Goal: Task Accomplishment & Management: Use online tool/utility

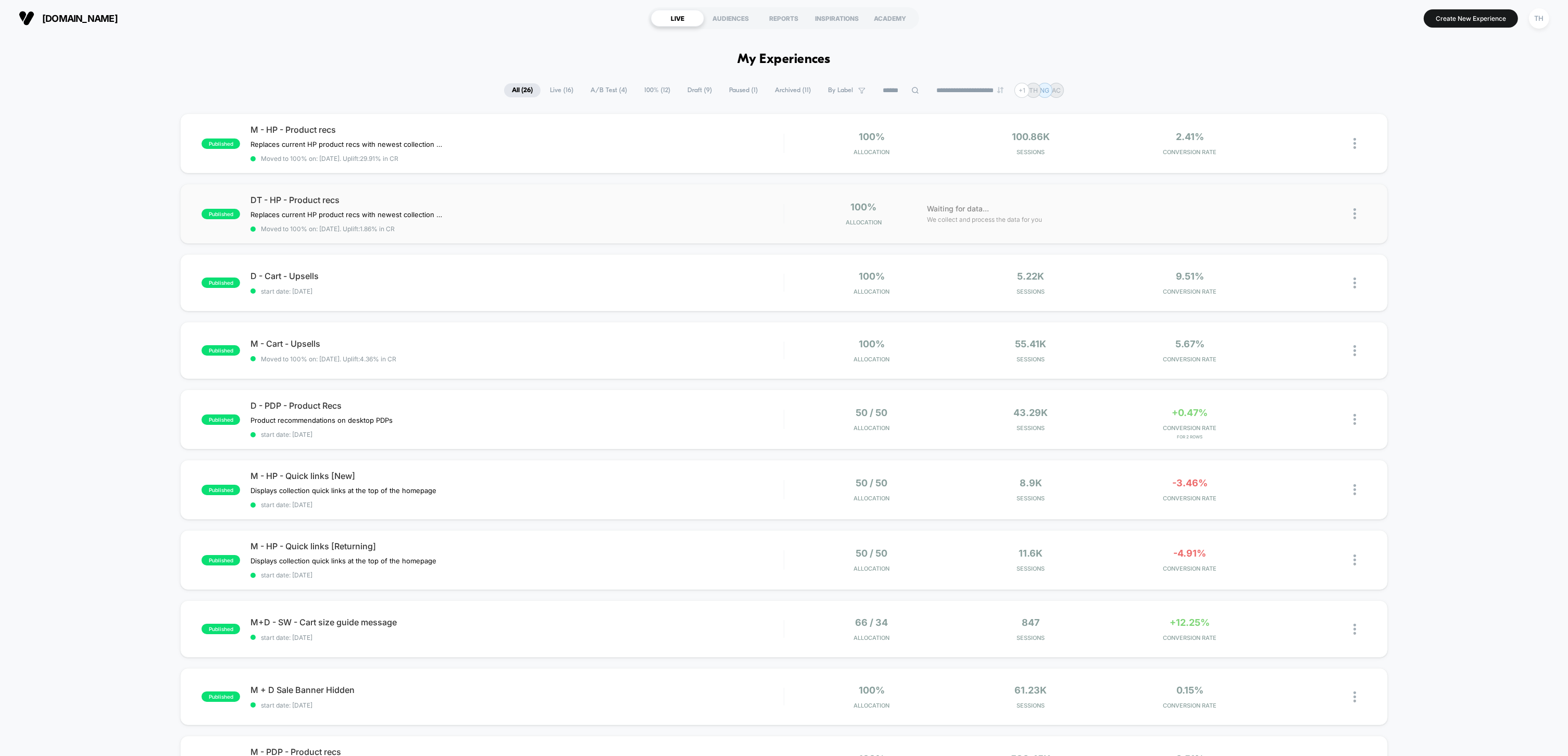
click at [1354, 217] on img at bounding box center [1355, 214] width 2 height 11
click at [1324, 152] on div "Edit" at bounding box center [1301, 154] width 94 height 23
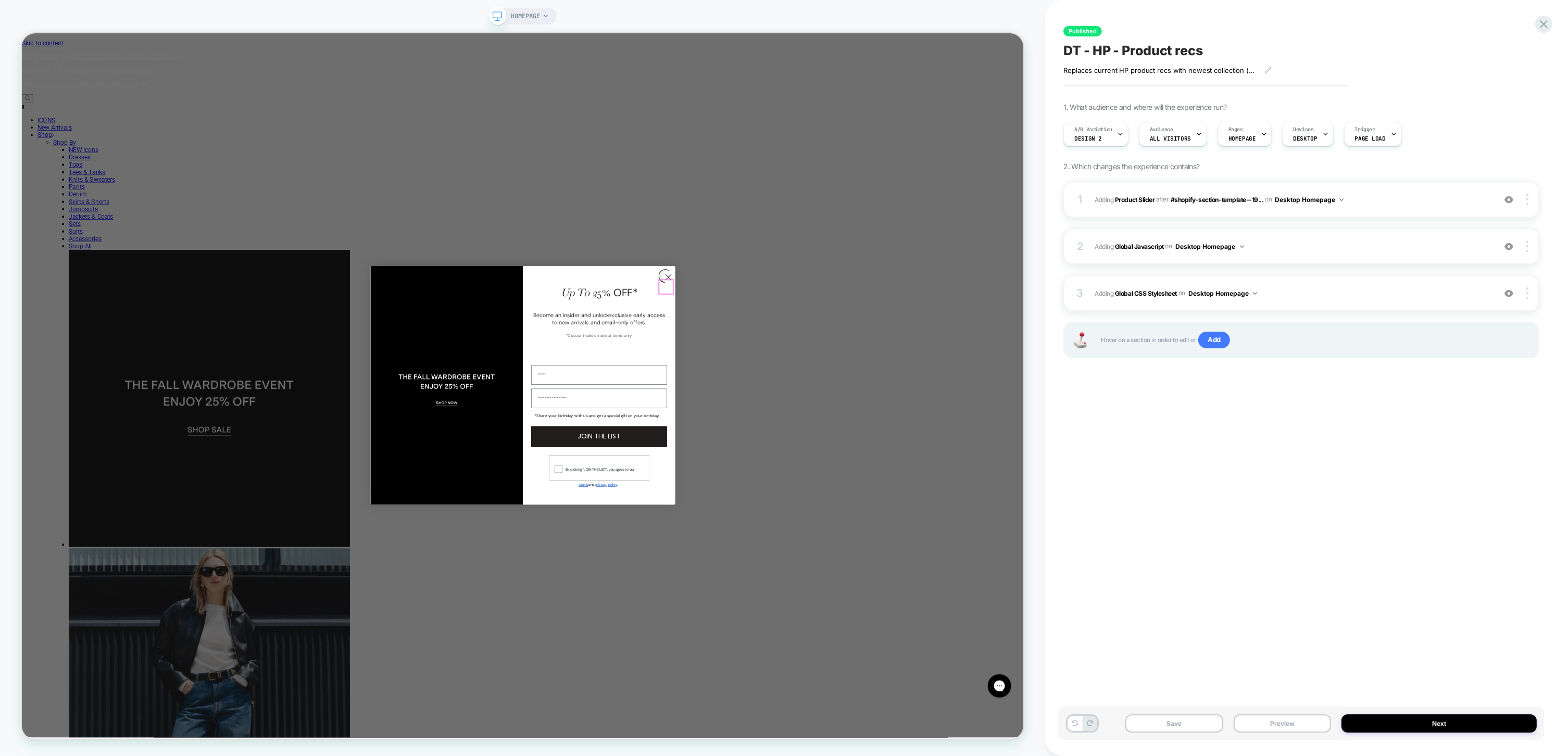
click at [875, 367] on circle "Close dialog" at bounding box center [884, 359] width 17 height 17
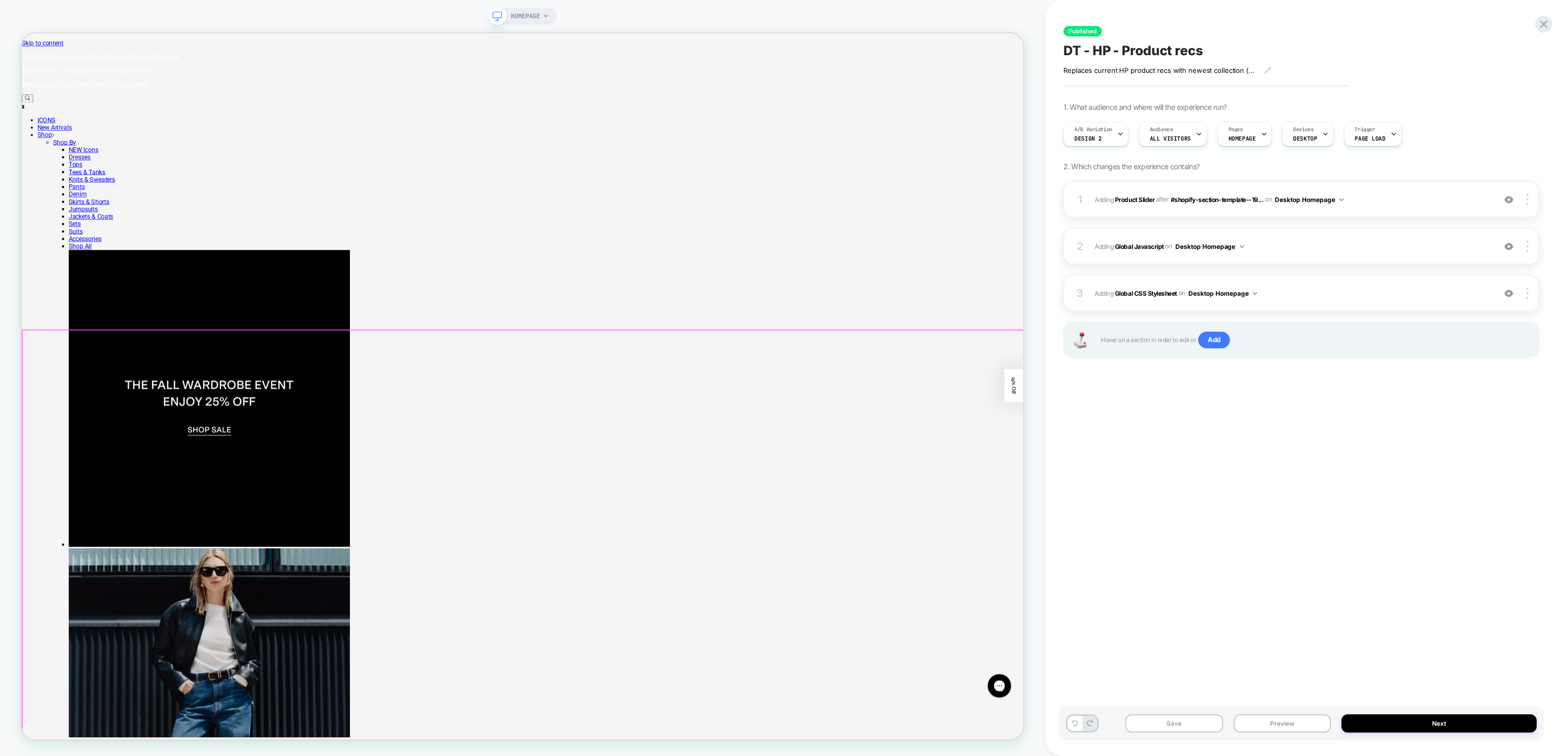
click at [1533, 203] on div at bounding box center [1529, 199] width 20 height 12
click at [1535, 203] on div at bounding box center [1529, 199] width 20 height 12
click at [1479, 157] on div "Replace Position" at bounding box center [1466, 153] width 93 height 29
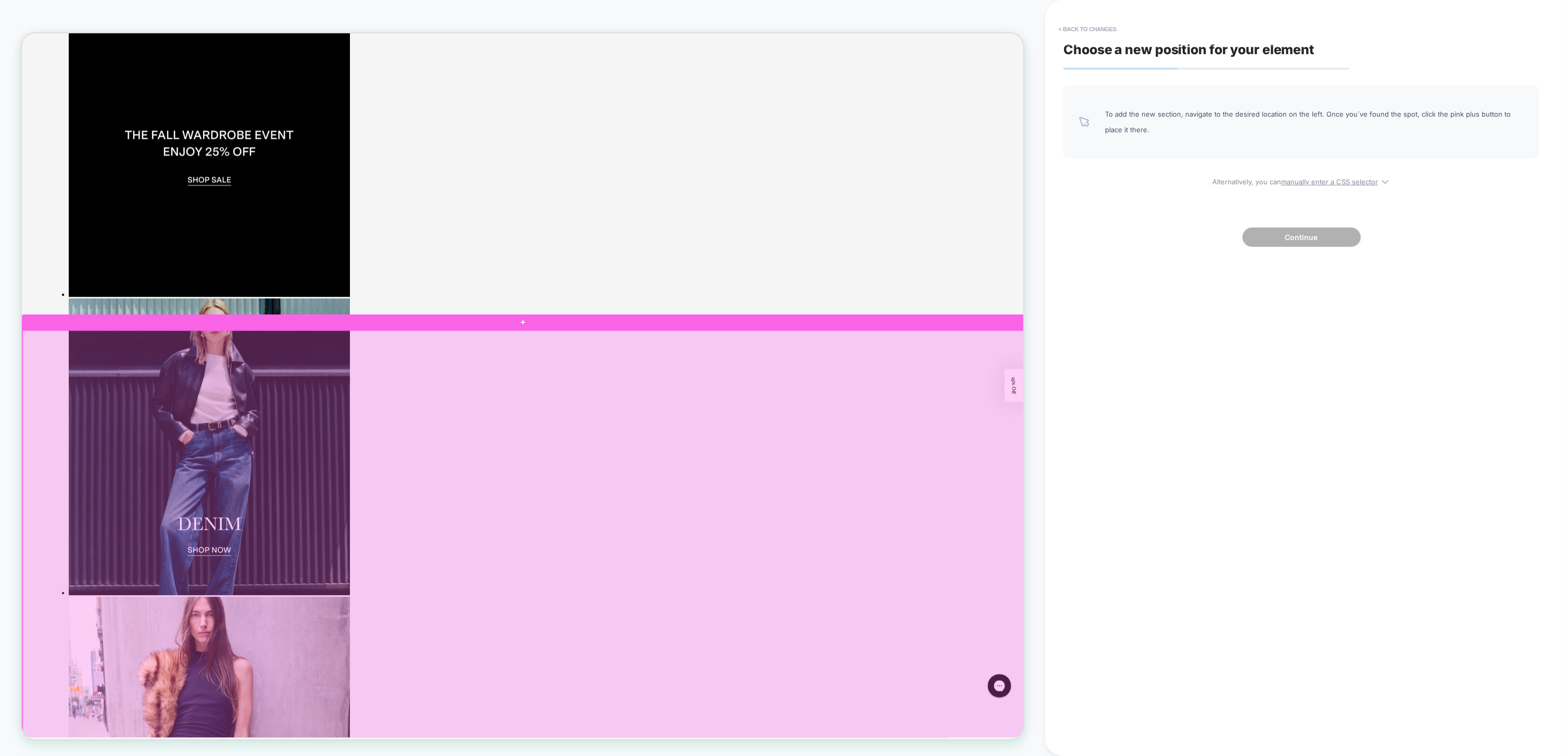
scroll to position [375, 0]
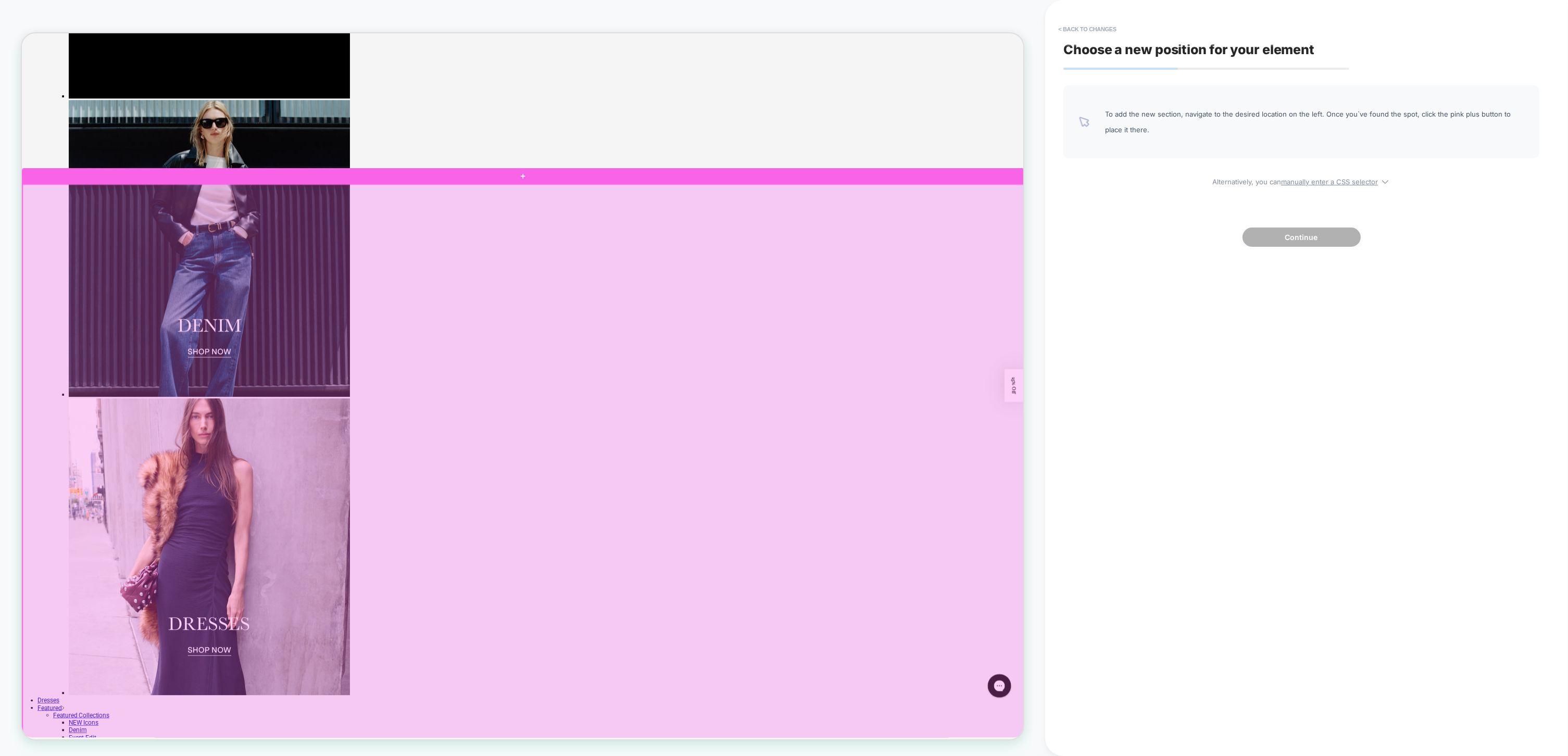
scroll to position [556, 0]
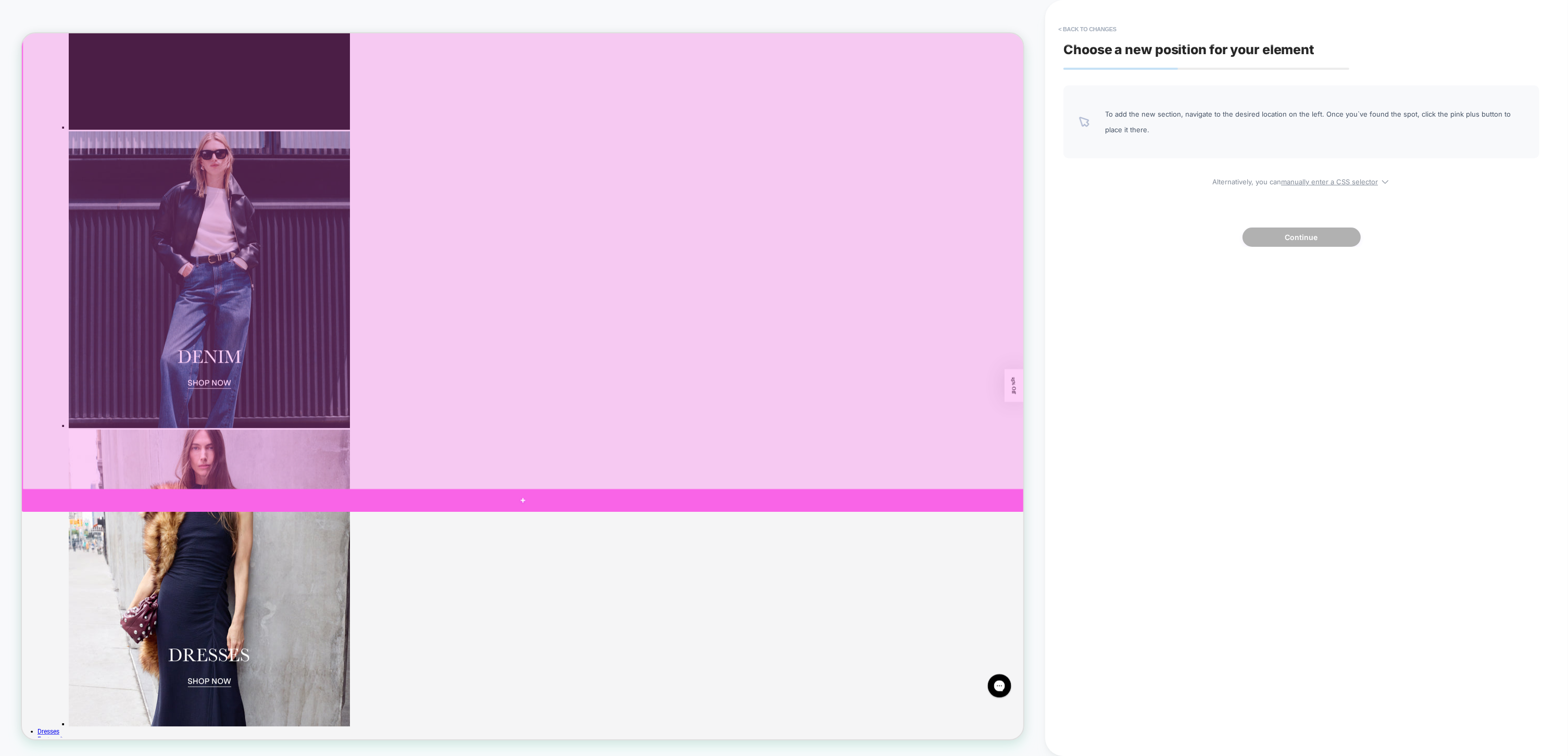
click at [520, 649] on div at bounding box center [690, 656] width 1336 height 30
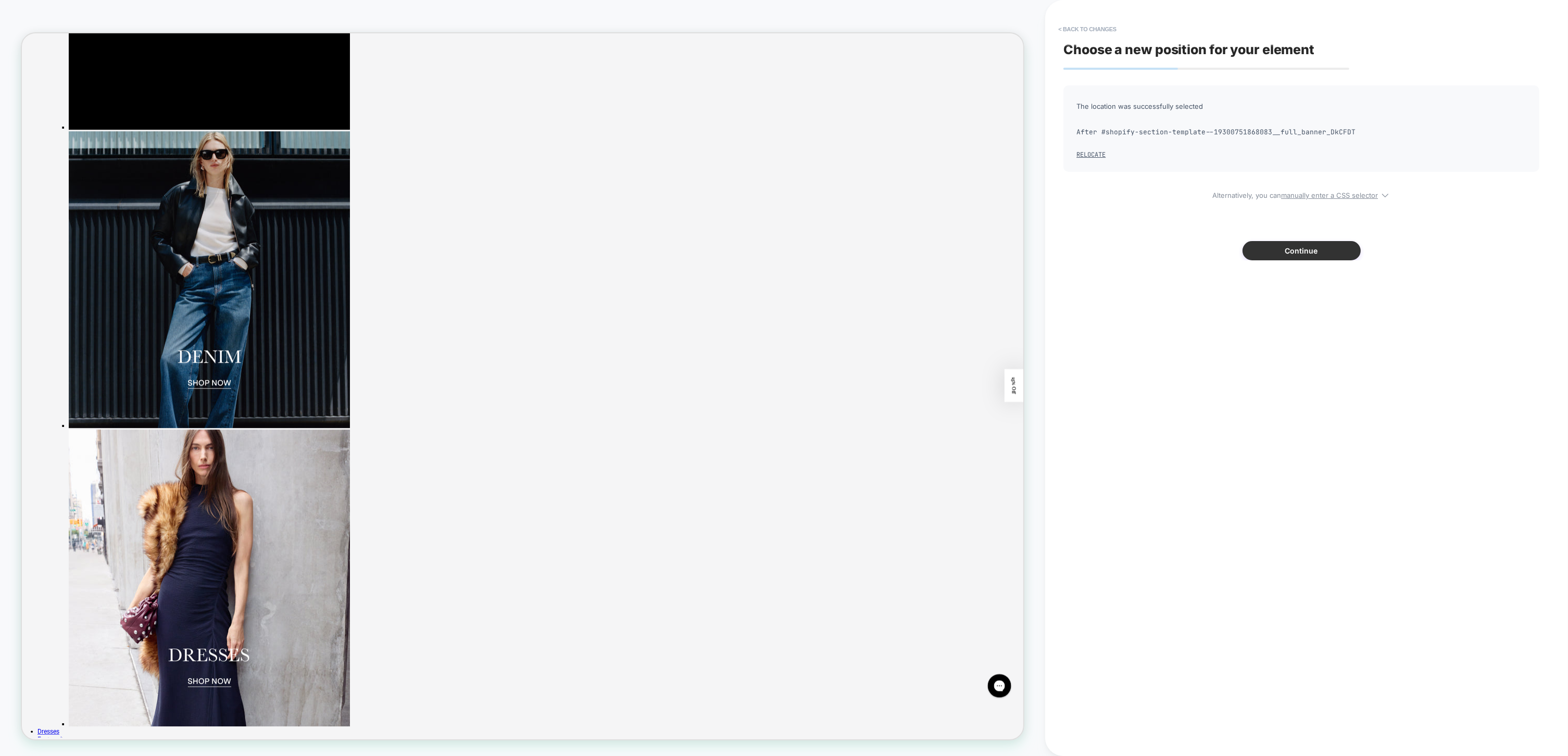
click at [1317, 249] on button "Continue" at bounding box center [1301, 251] width 118 height 19
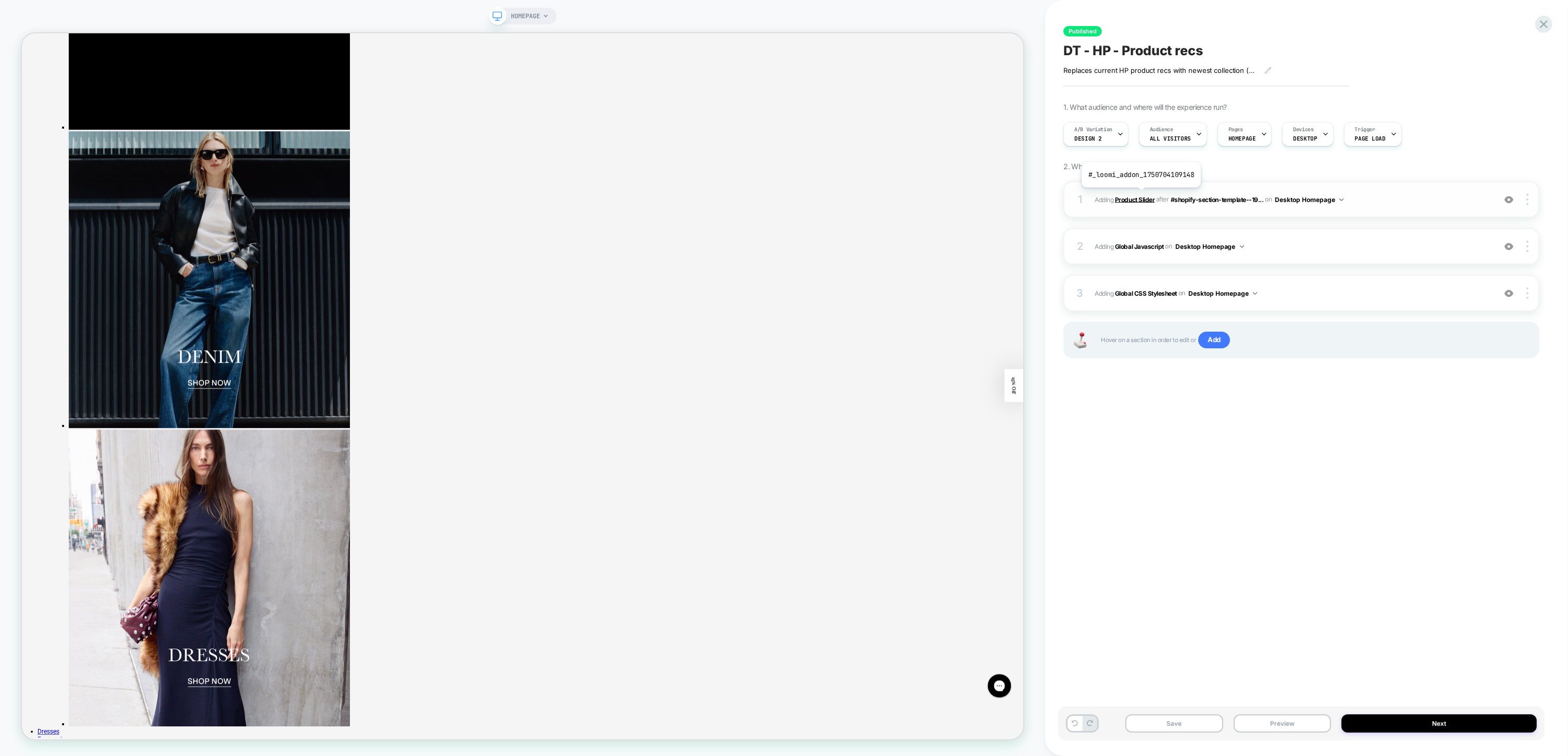
click at [1141, 196] on b "Product Slider" at bounding box center [1135, 199] width 40 height 8
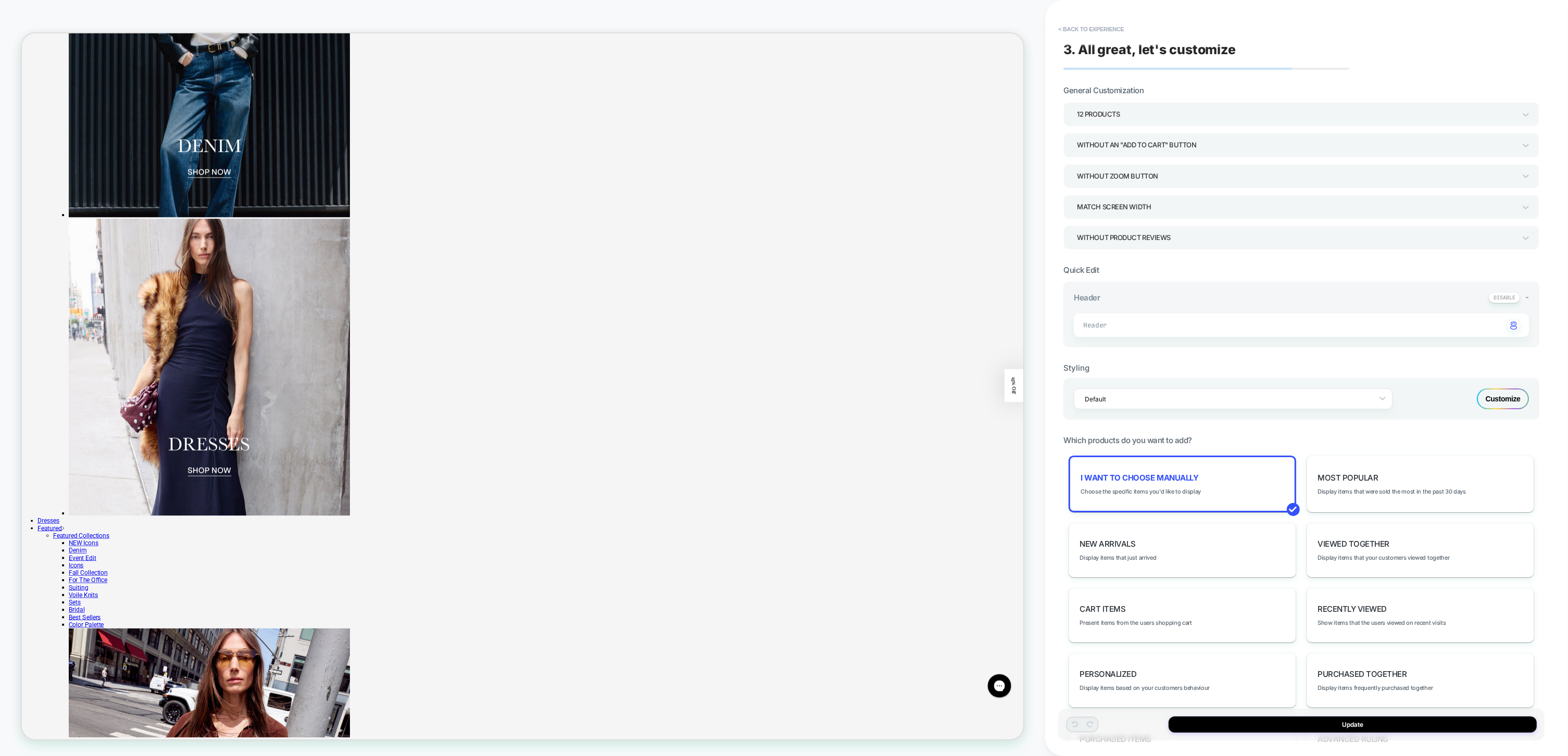
scroll to position [842, 0]
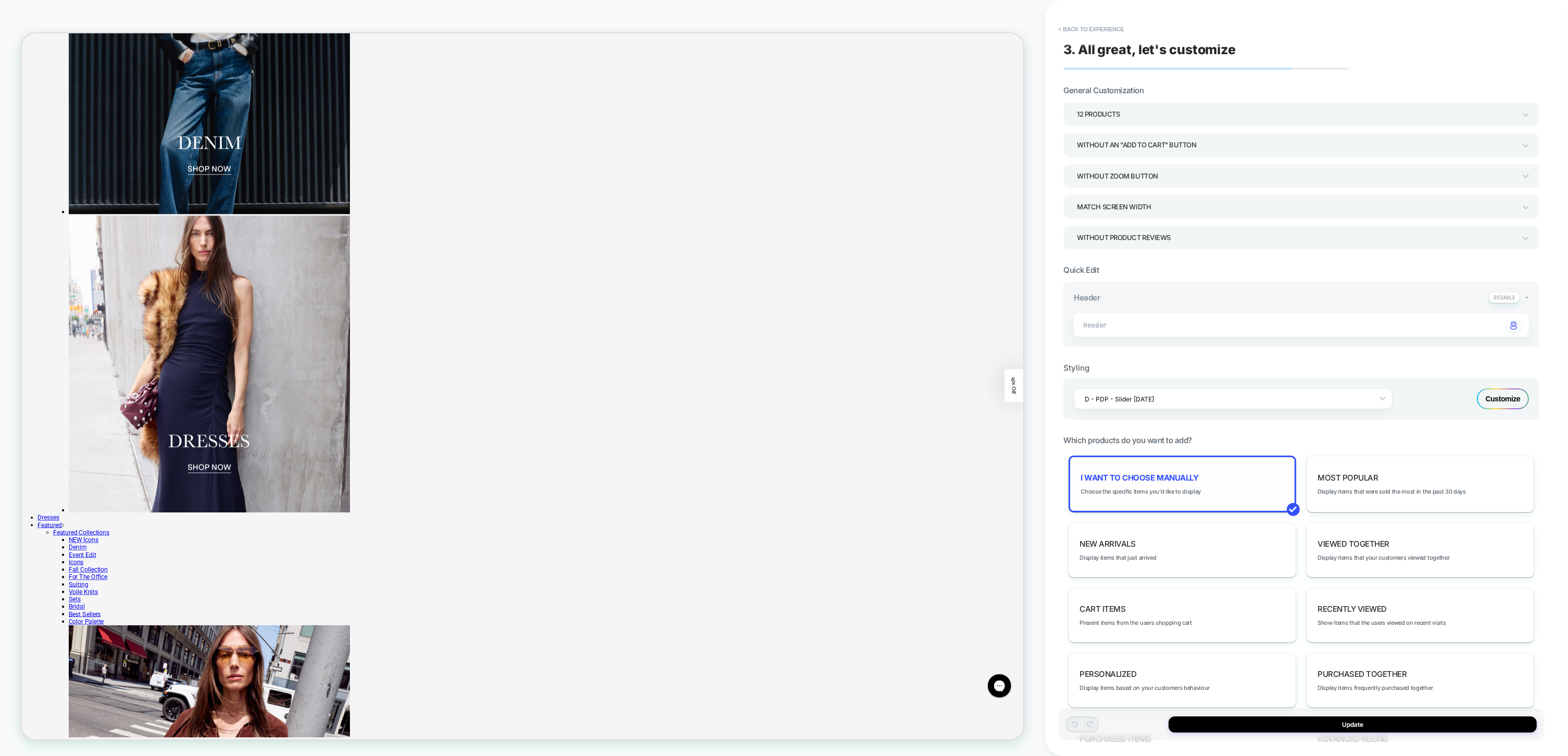
click at [1182, 497] on div "I want to choose manually Choose the specific items you'd like to display" at bounding box center [1183, 484] width 228 height 57
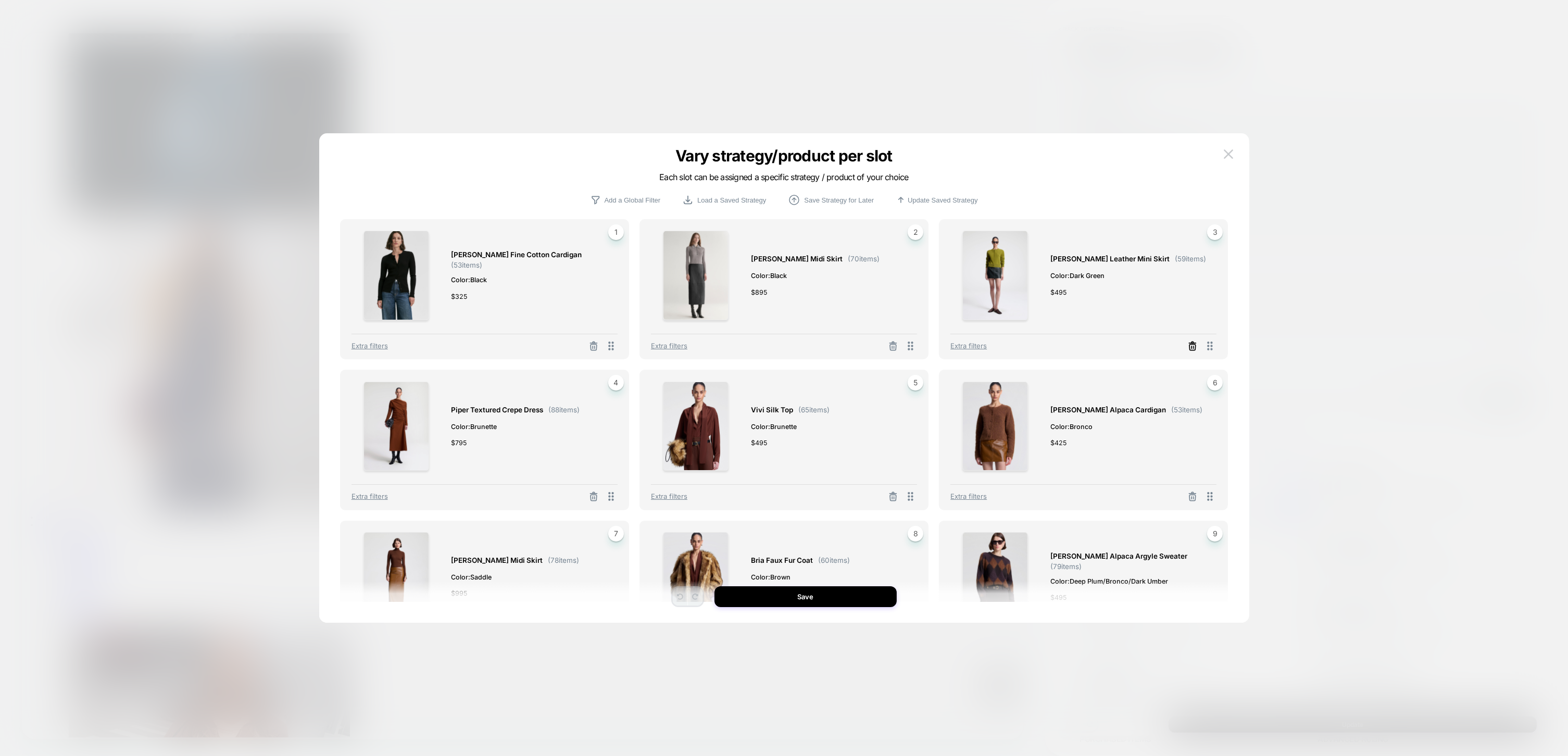
click at [1192, 348] on line at bounding box center [1192, 347] width 0 height 2
click at [1043, 301] on button "Select Product" at bounding box center [1055, 300] width 57 height 19
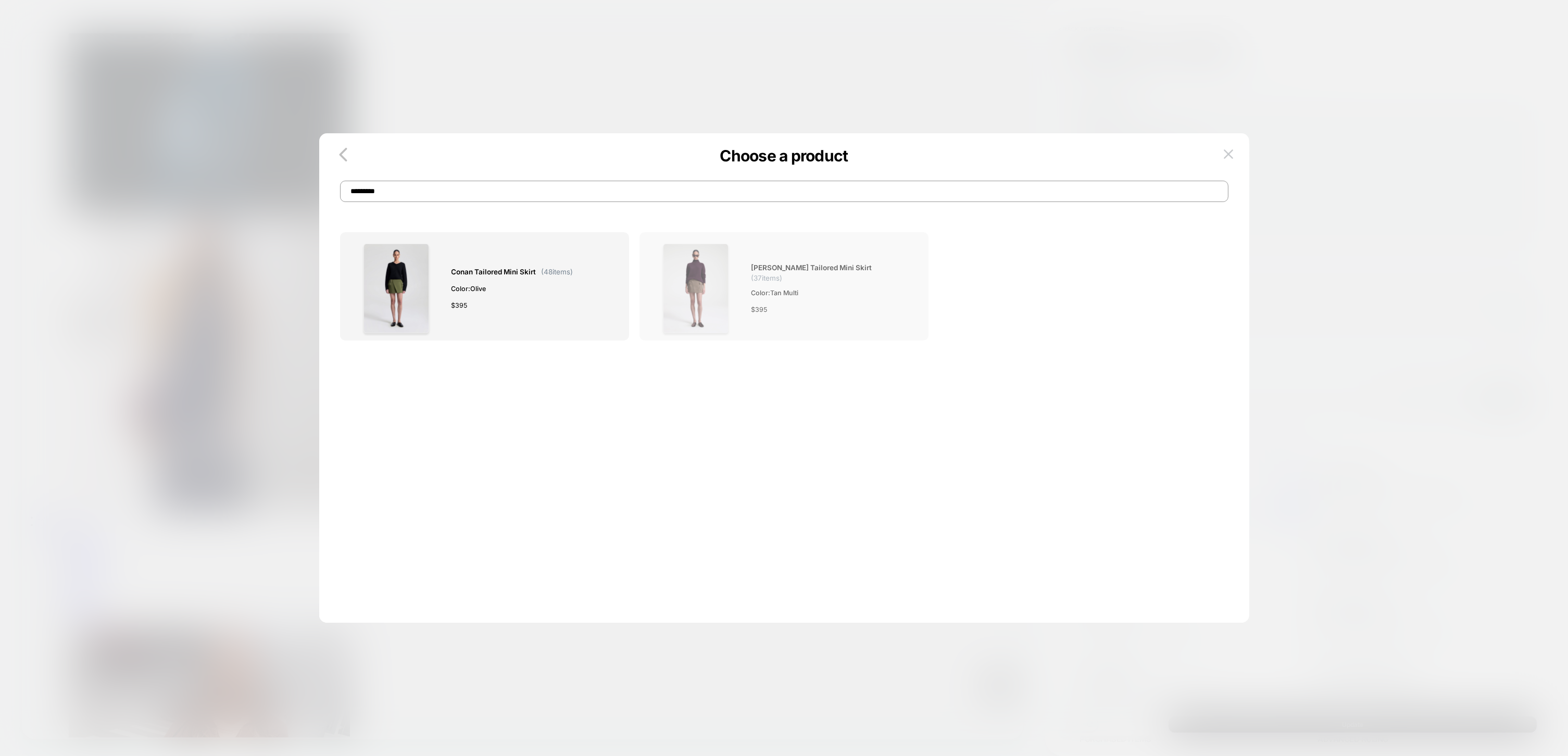
type input "*********"
click at [792, 309] on div "$ 395" at bounding box center [829, 310] width 156 height 11
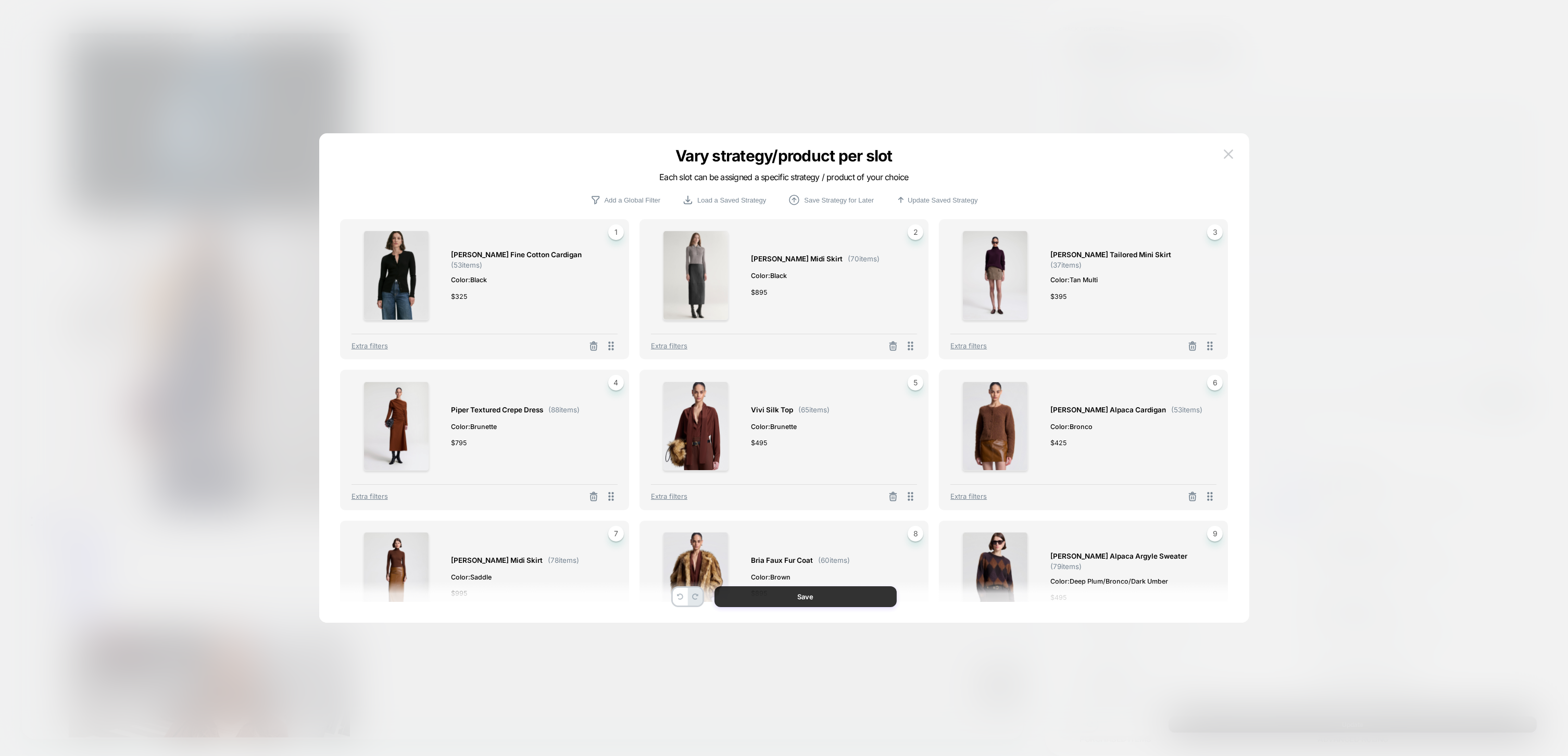
click at [808, 597] on button "Save" at bounding box center [805, 597] width 182 height 21
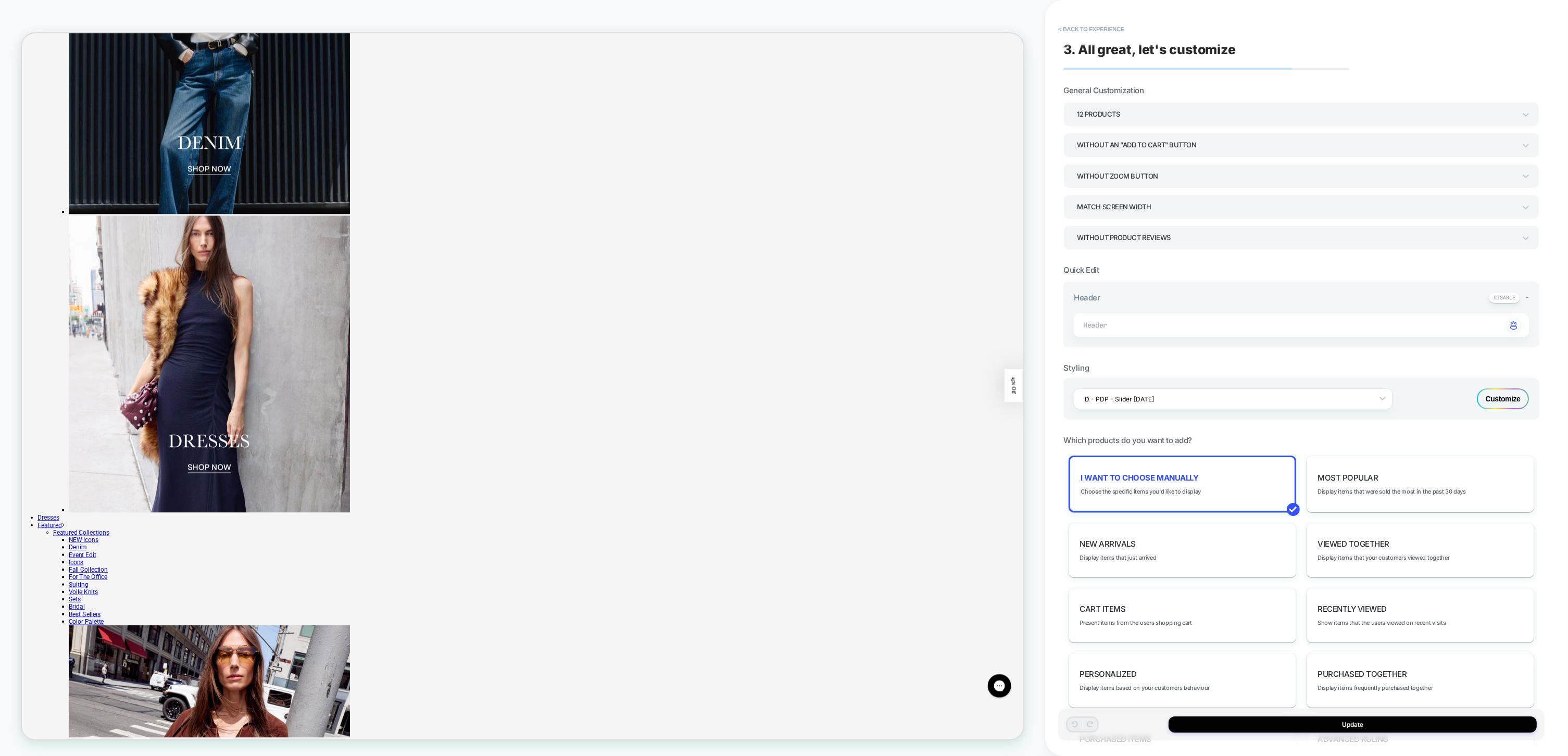
click at [1141, 483] on div "I want to choose manually Choose the specific items you'd like to display" at bounding box center [1183, 484] width 228 height 57
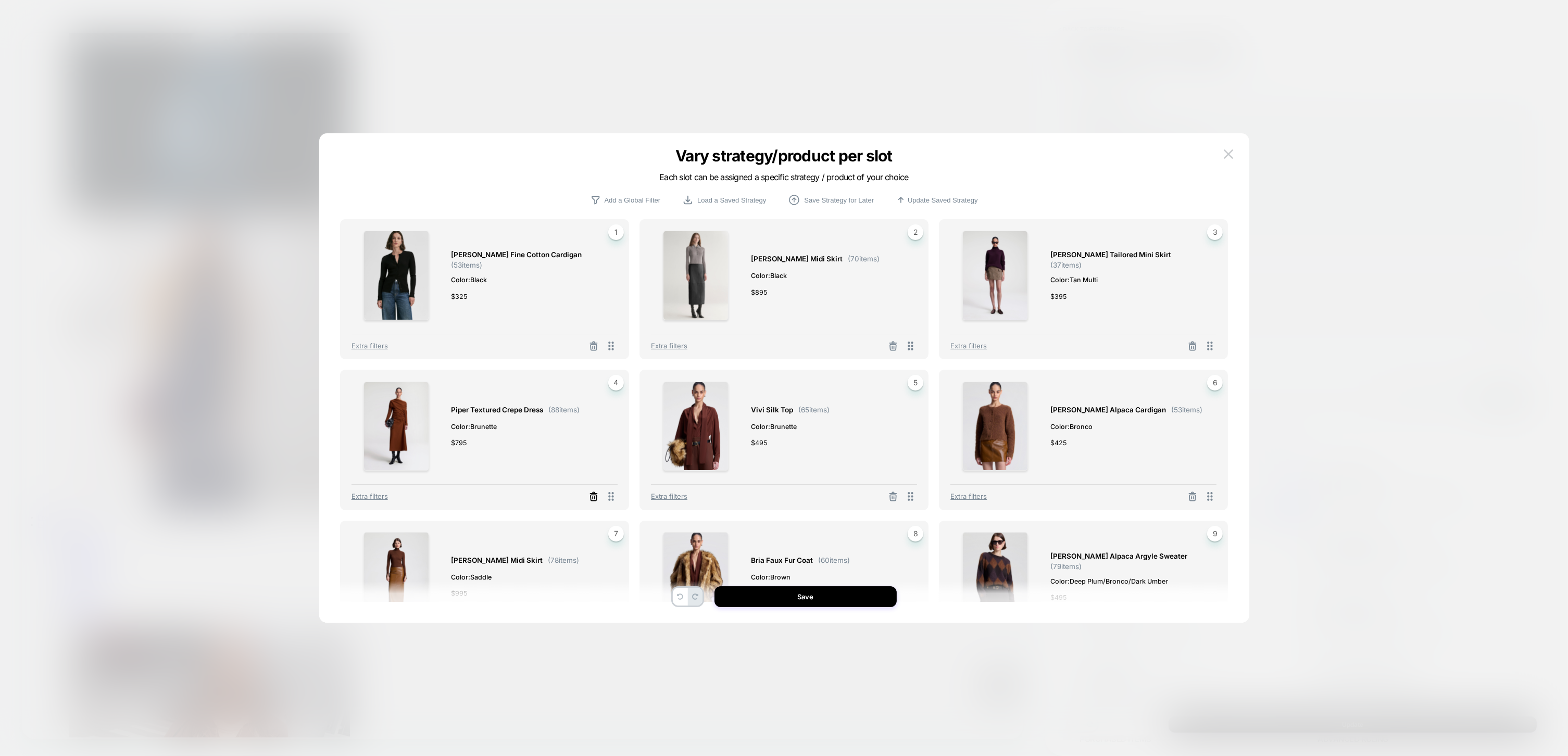
click at [589, 495] on icon at bounding box center [593, 497] width 10 height 10
click at [455, 450] on button "Select Product" at bounding box center [456, 451] width 57 height 19
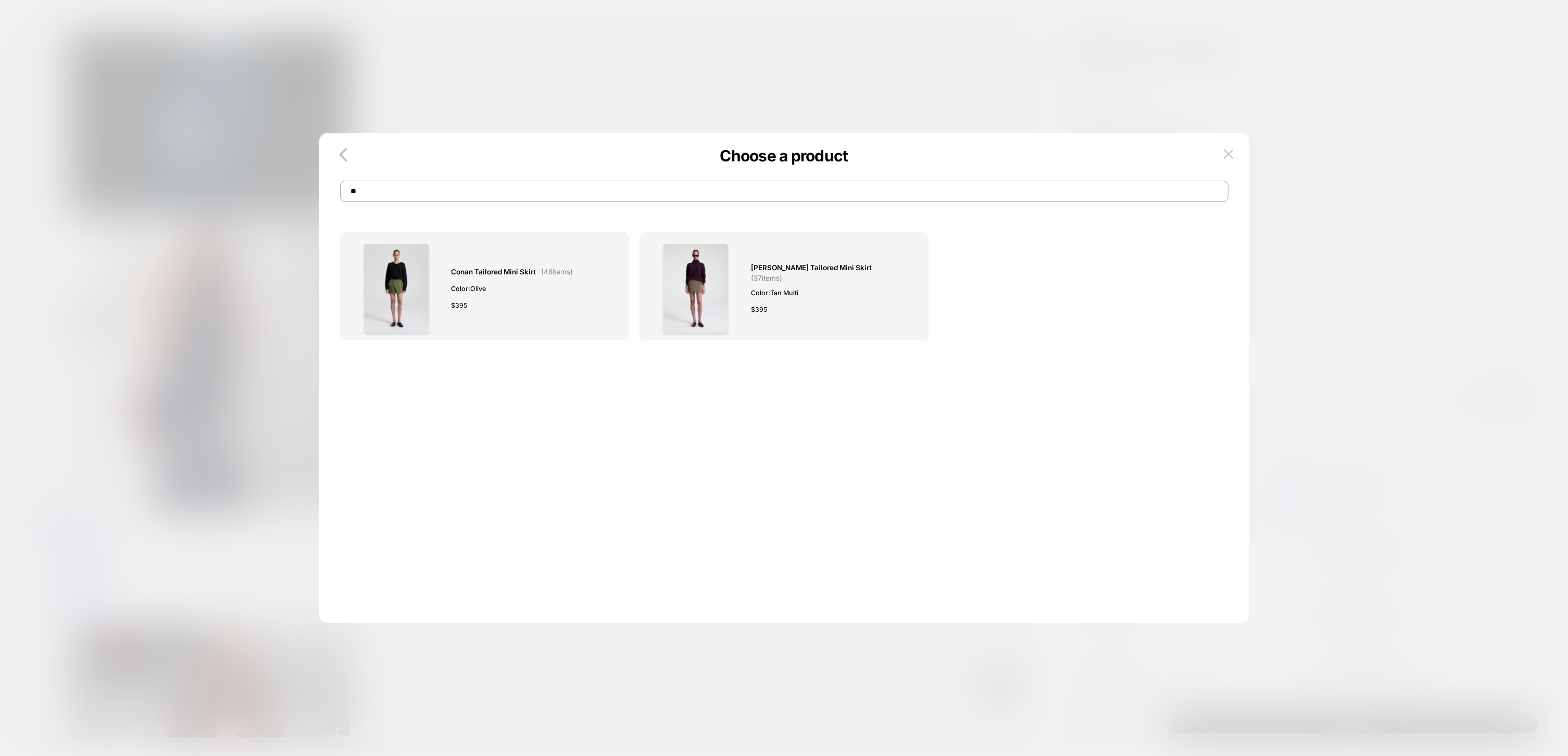
type input "*"
type input "*****"
click at [733, 310] on div at bounding box center [695, 288] width 89 height 89
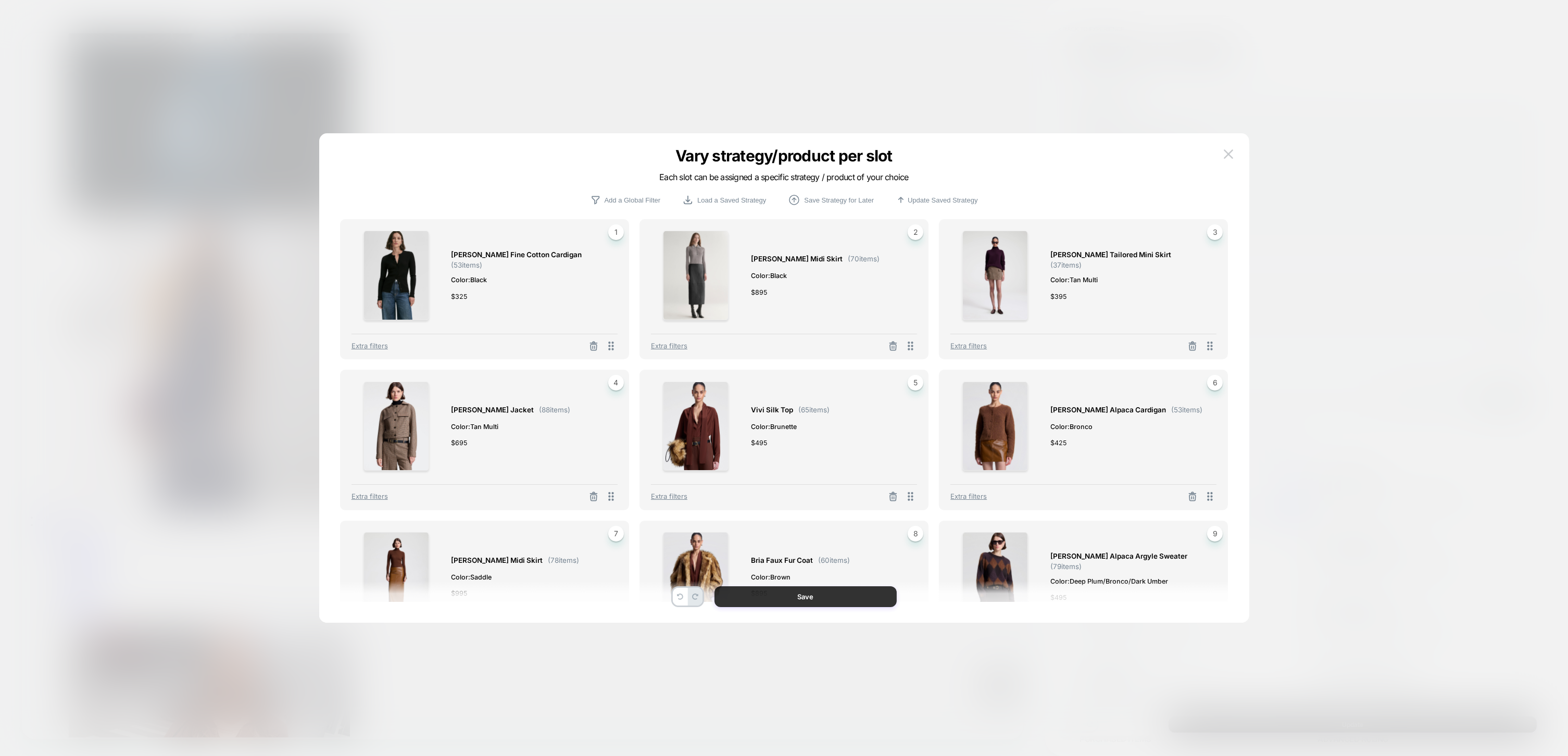
click at [814, 597] on button "Save" at bounding box center [805, 597] width 182 height 21
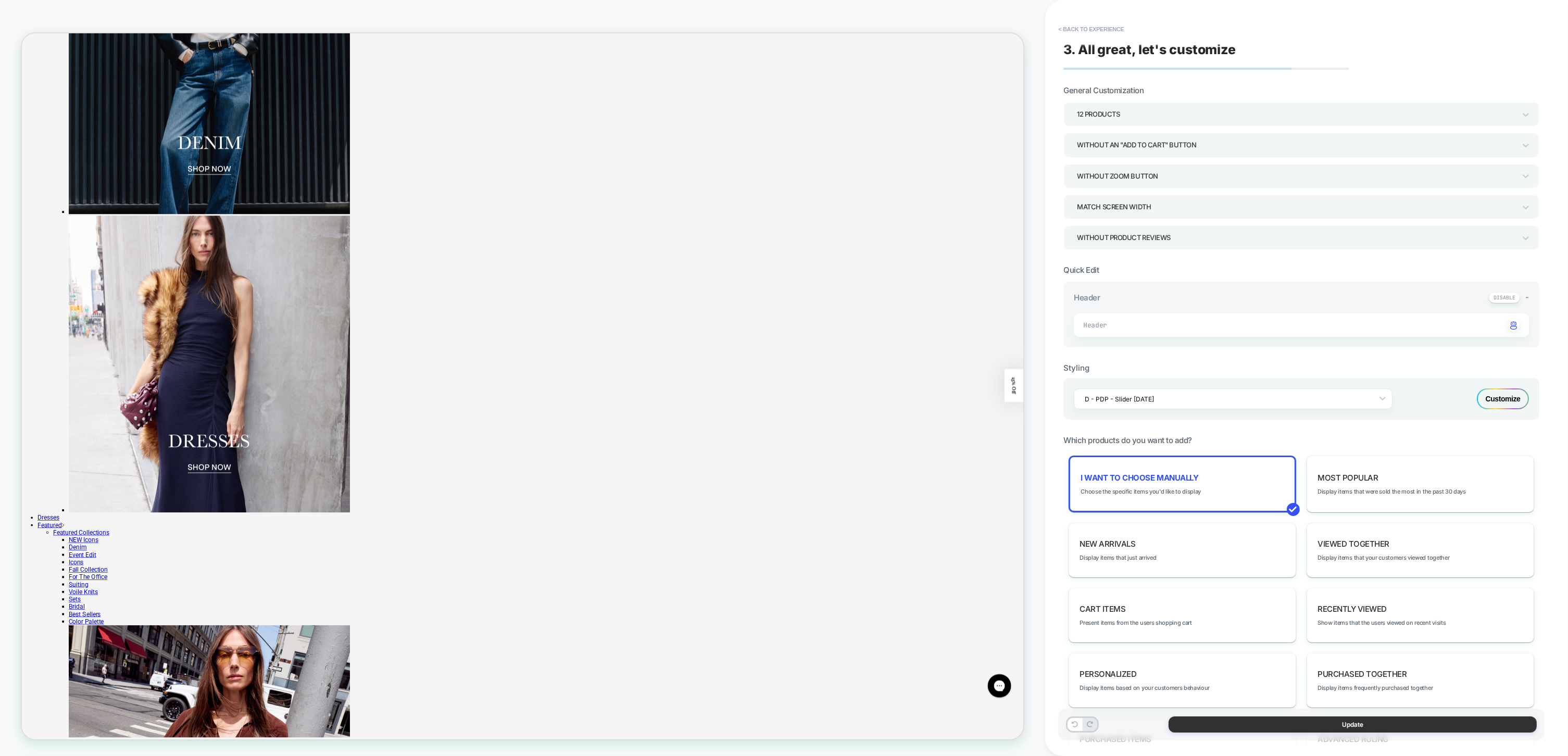
click at [1223, 723] on button "Update" at bounding box center [1353, 724] width 368 height 16
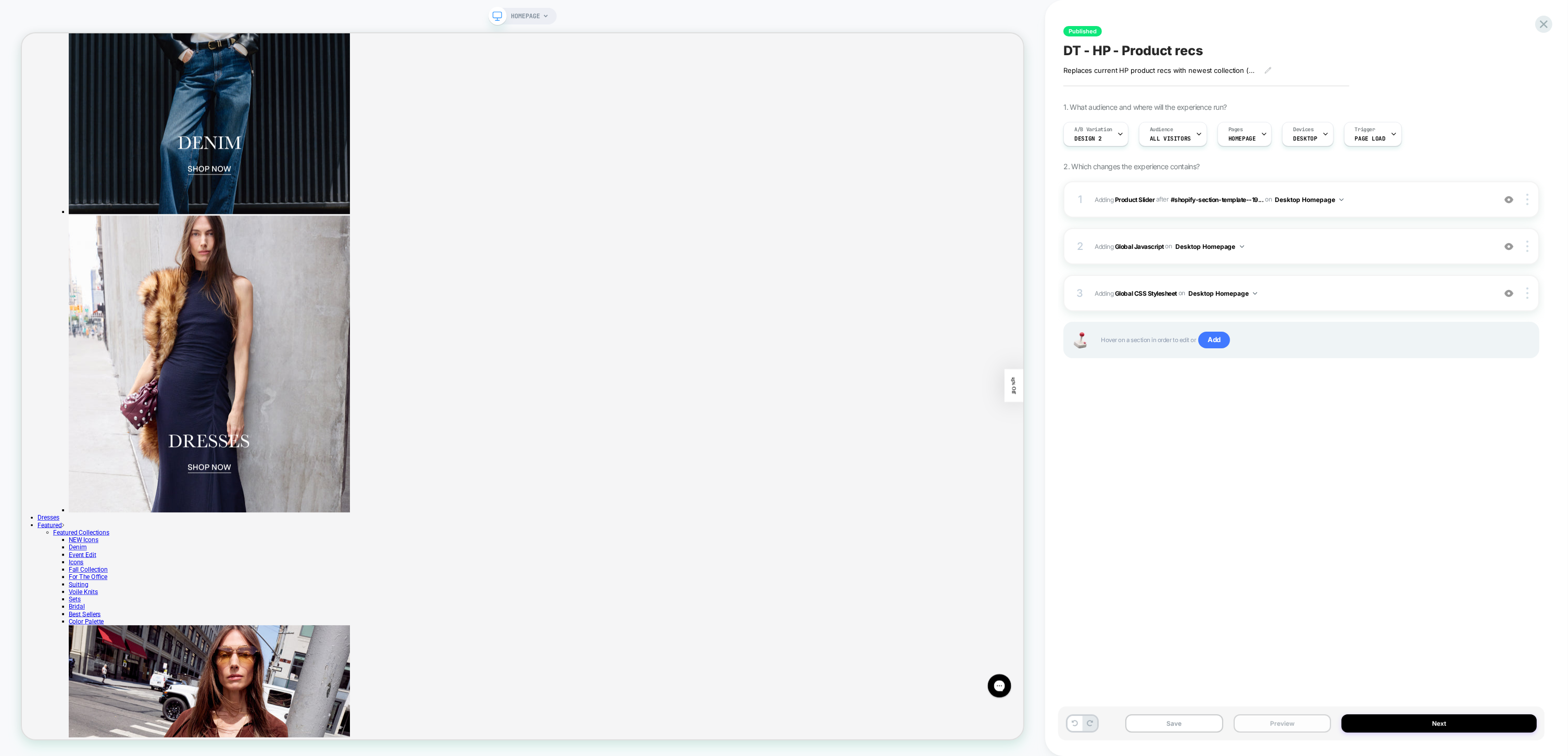
click at [1260, 729] on button "Preview" at bounding box center [1283, 724] width 97 height 18
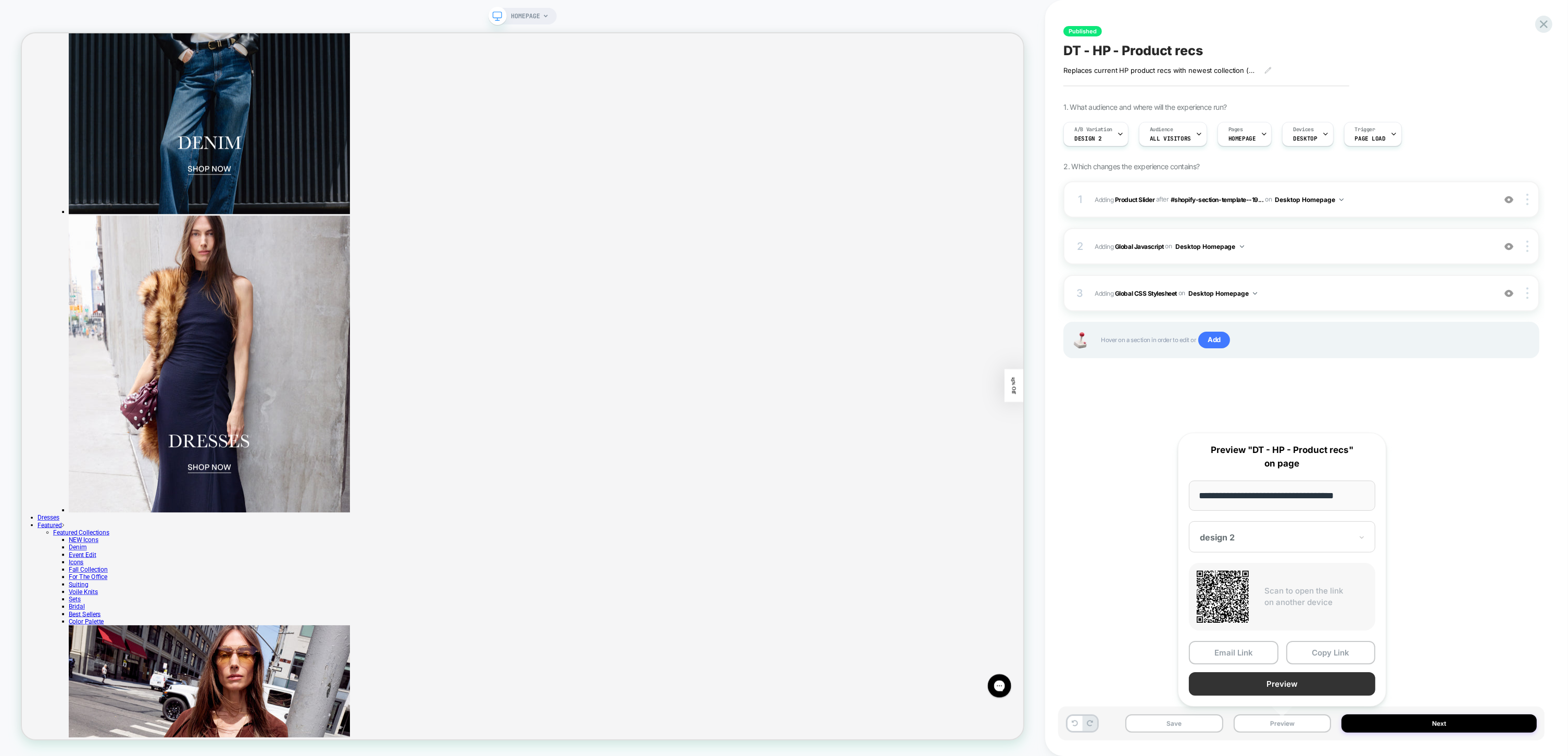
click at [1277, 678] on button "Preview" at bounding box center [1282, 684] width 186 height 23
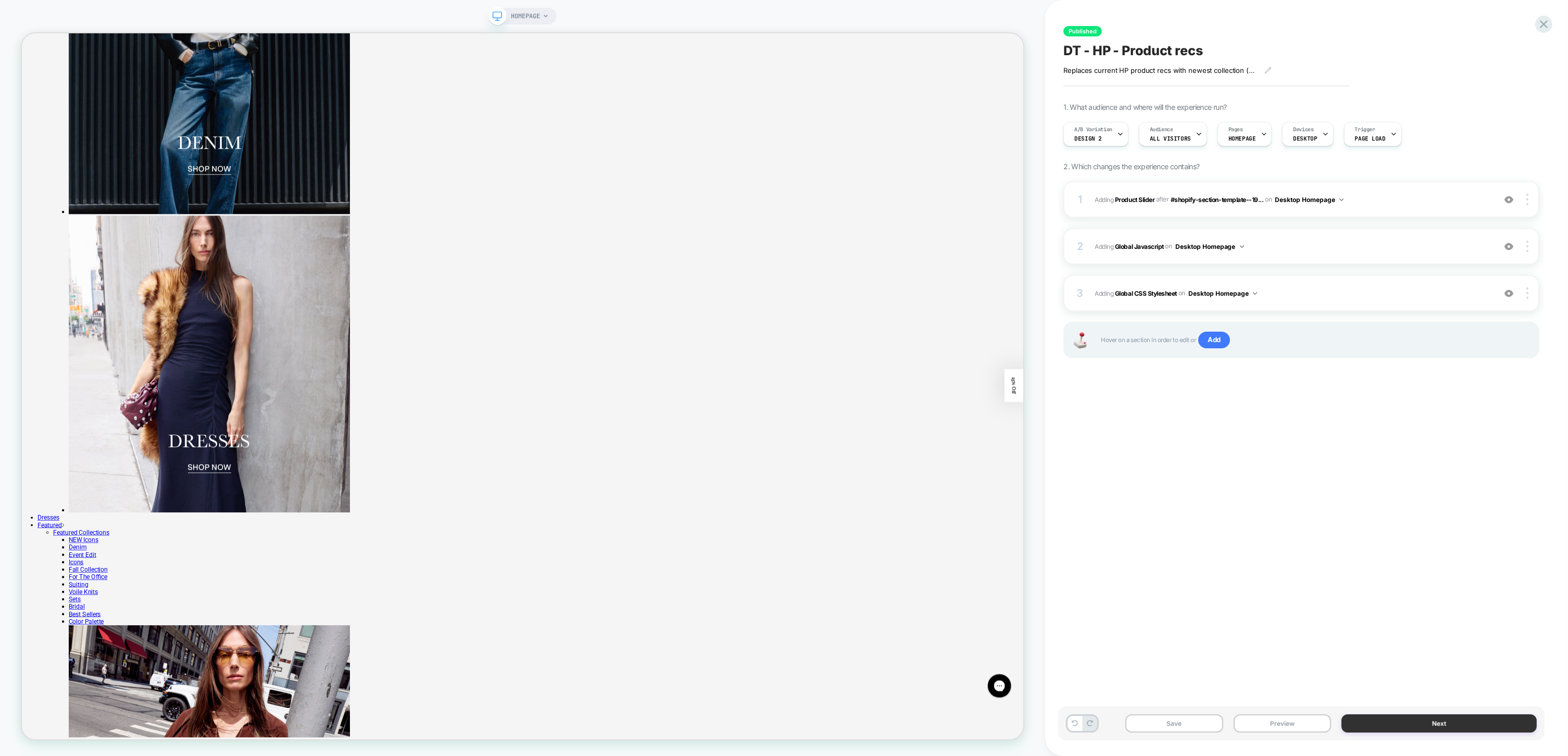
click at [1406, 719] on button "Next" at bounding box center [1439, 724] width 195 height 18
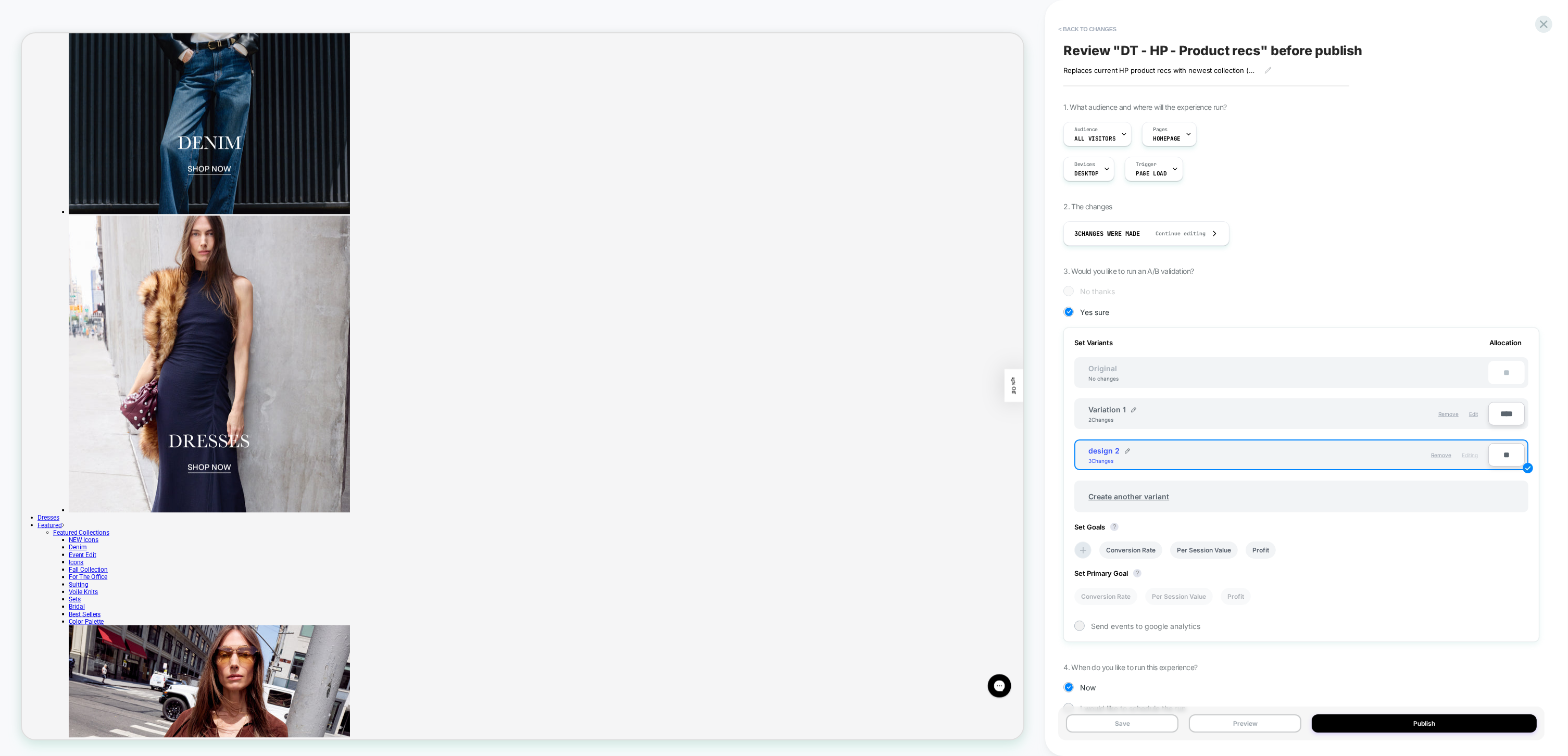
click at [1500, 449] on input "**" at bounding box center [1507, 455] width 37 height 23
type input "****"
click at [1505, 413] on input "****" at bounding box center [1507, 413] width 37 height 23
type input "**"
click at [1458, 728] on button "Publish" at bounding box center [1424, 724] width 225 height 18
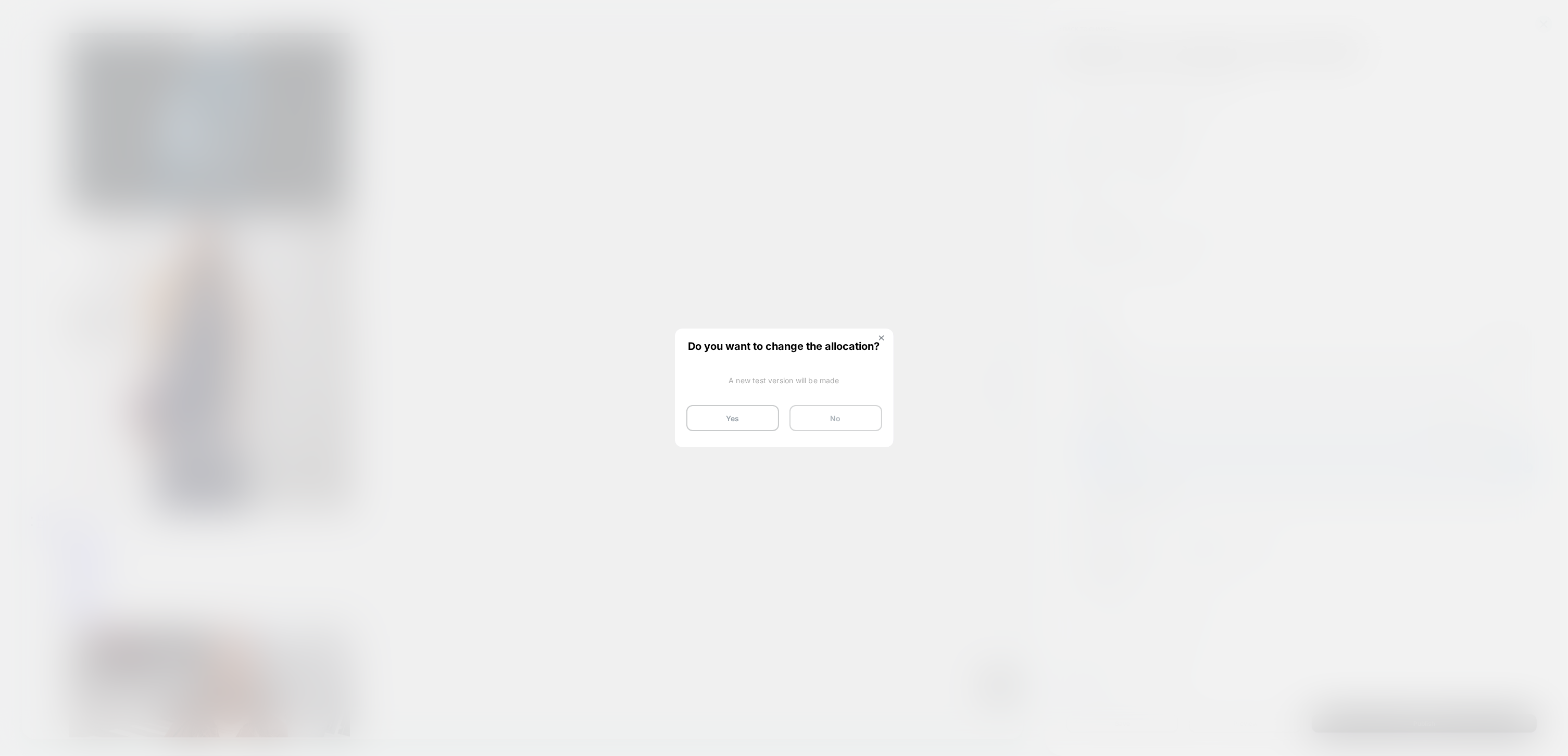
click at [859, 424] on button "No" at bounding box center [836, 418] width 93 height 26
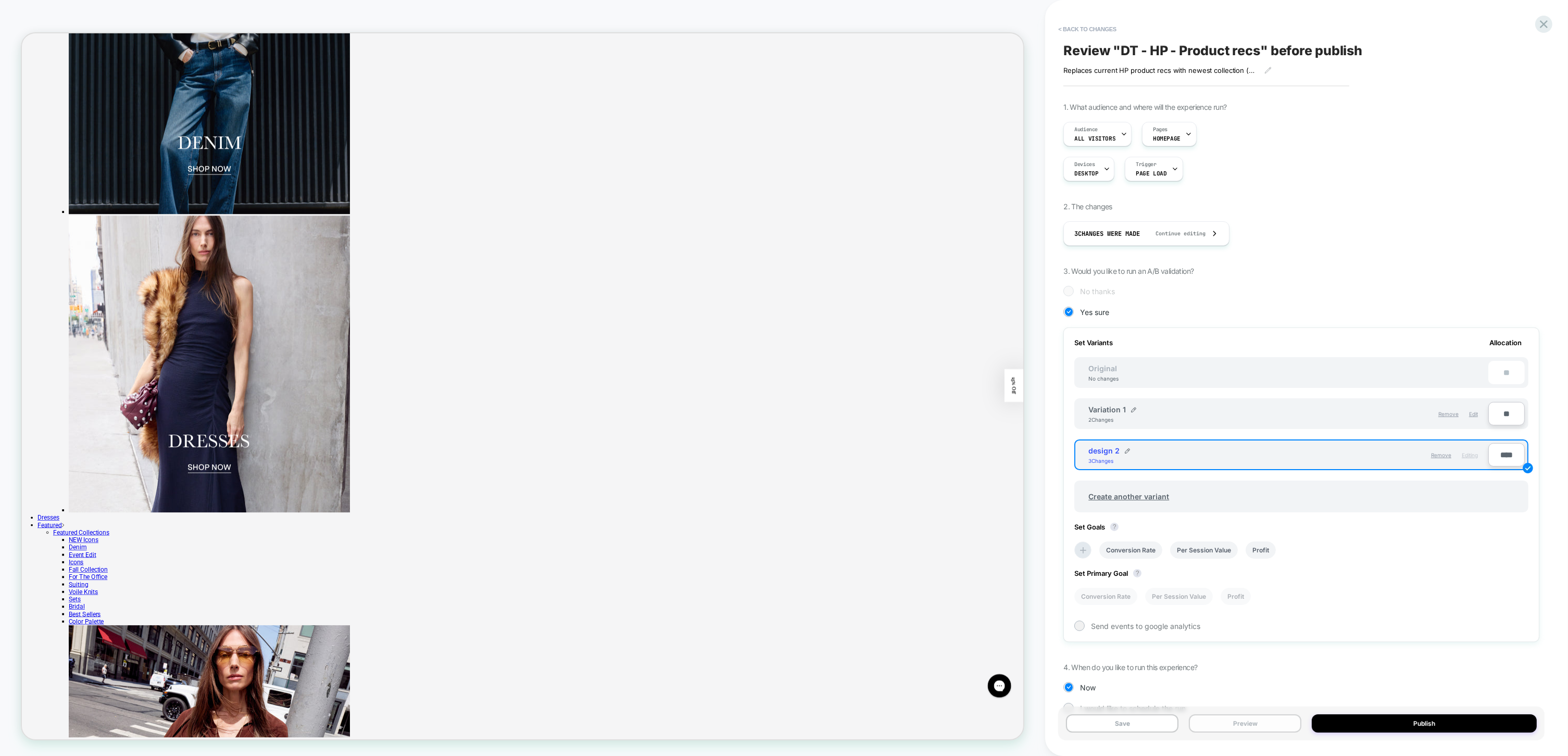
click at [1235, 724] on button "Preview" at bounding box center [1245, 724] width 113 height 18
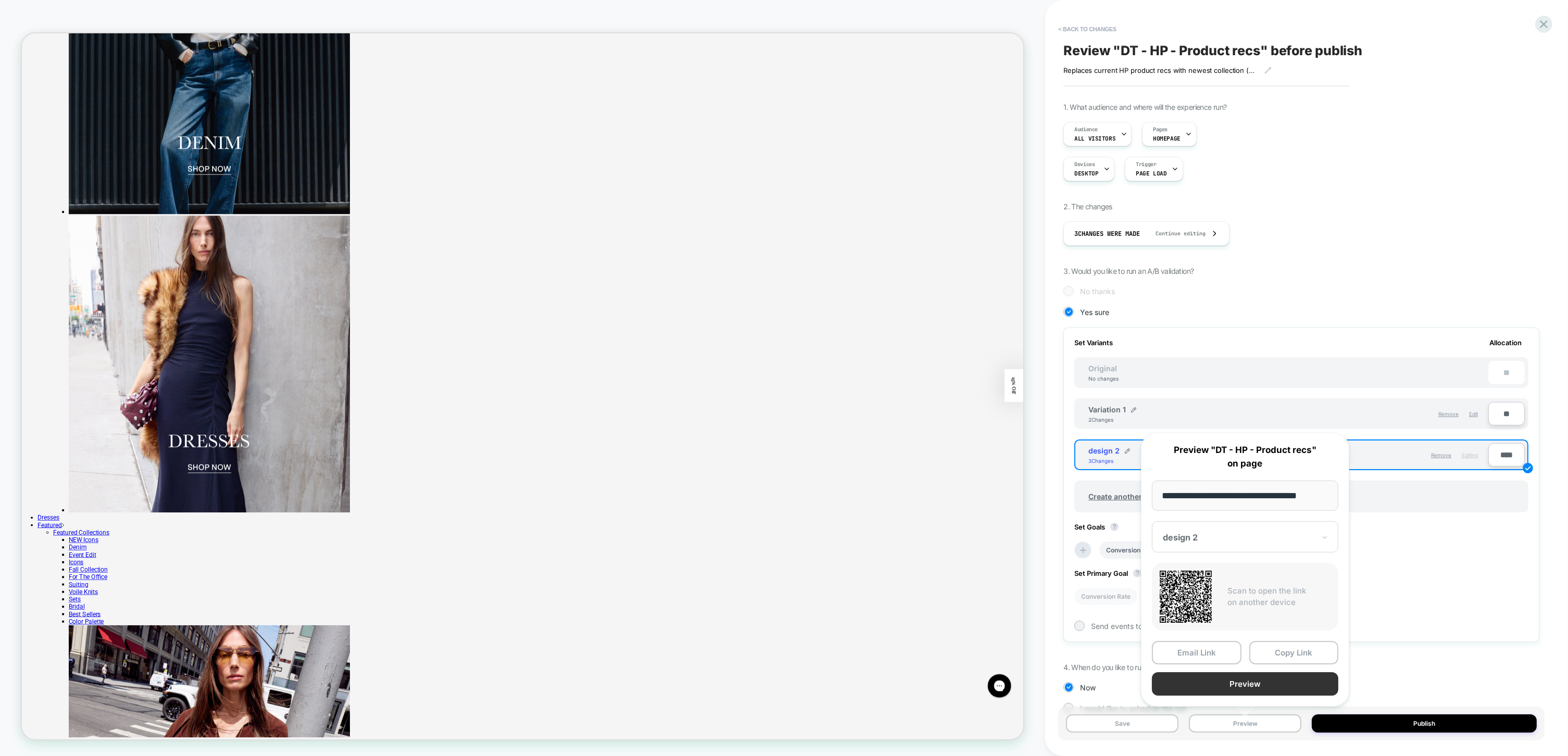
click at [1231, 679] on button "Preview" at bounding box center [1245, 684] width 186 height 23
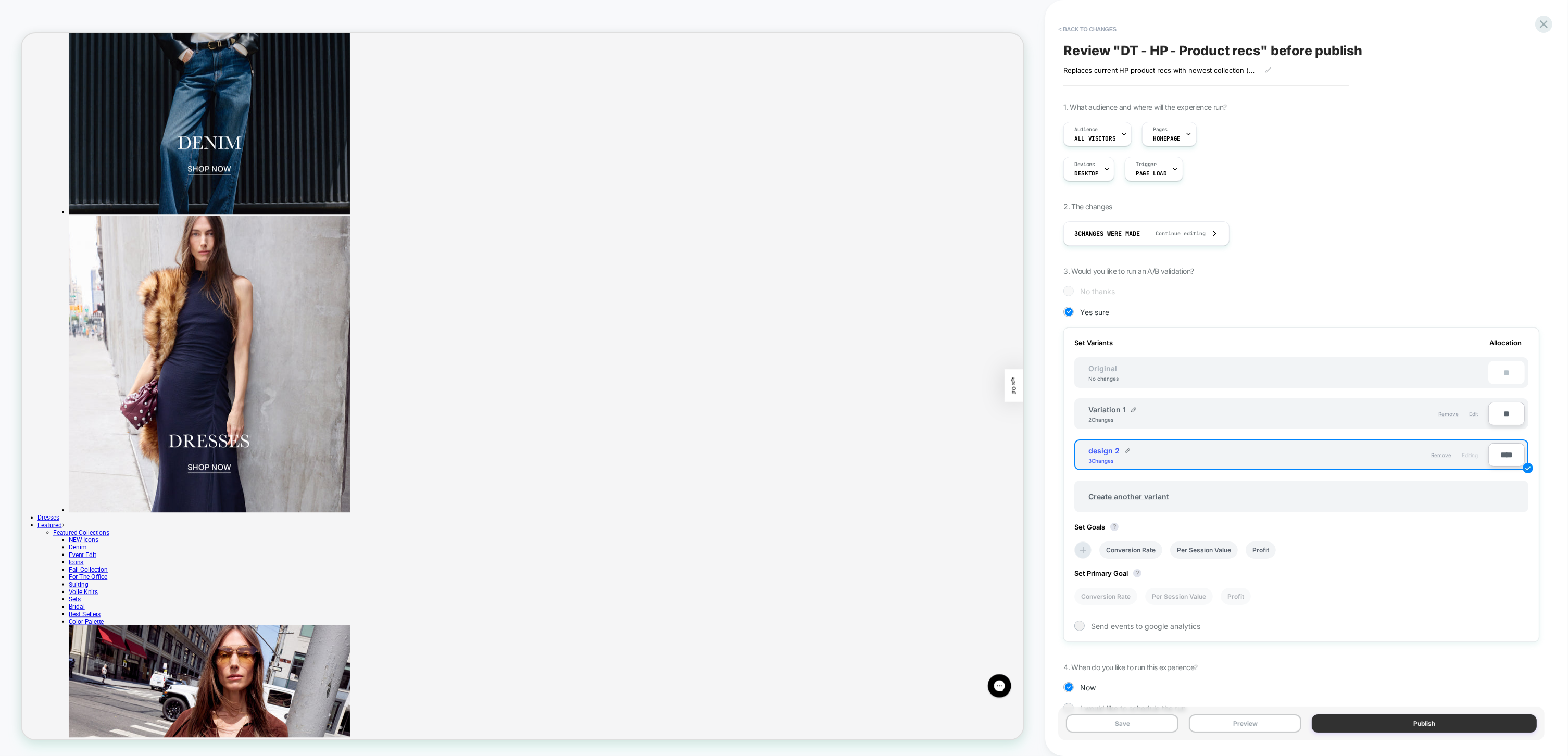
click at [1386, 719] on button "Publish" at bounding box center [1424, 724] width 225 height 18
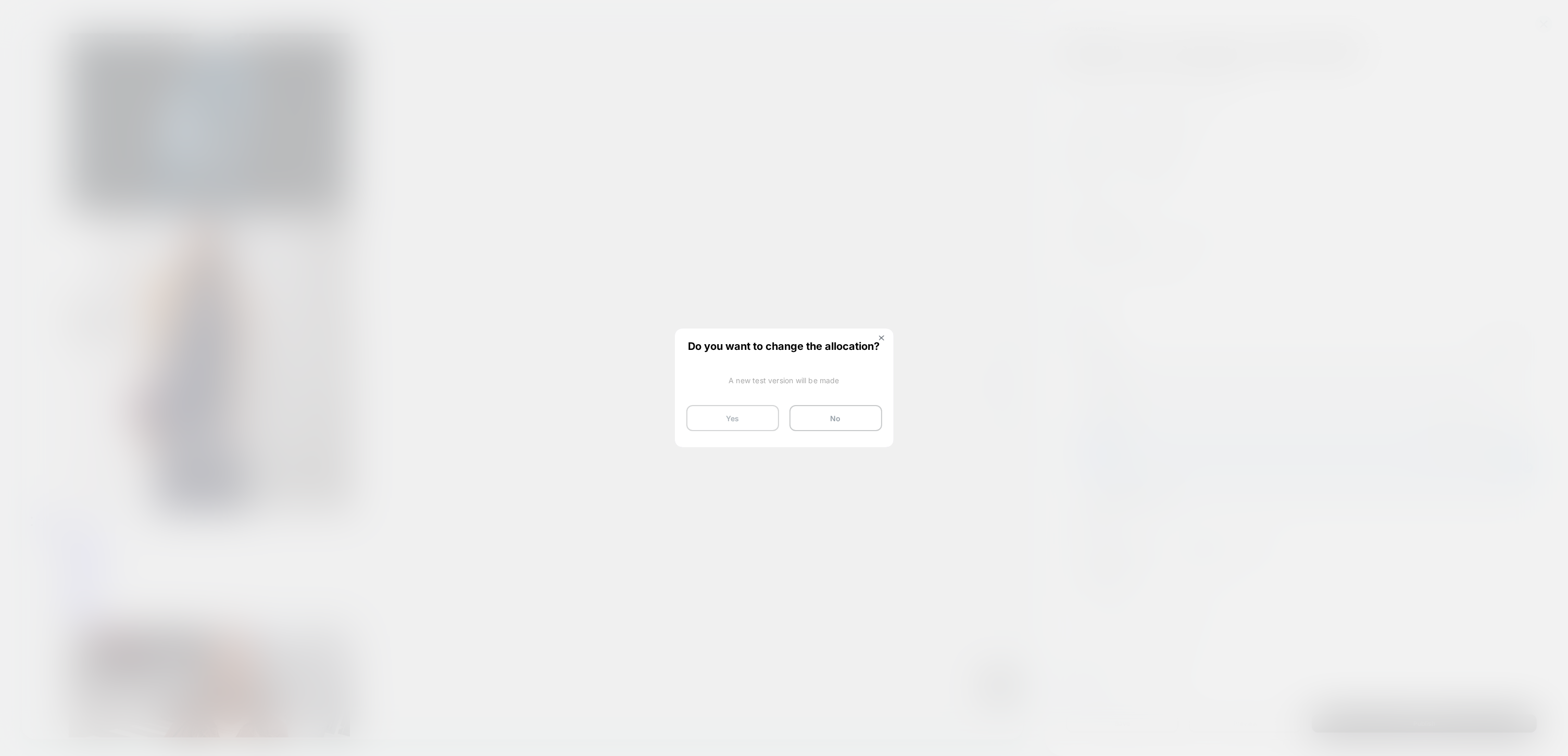
click at [730, 420] on button "Yes" at bounding box center [733, 418] width 93 height 26
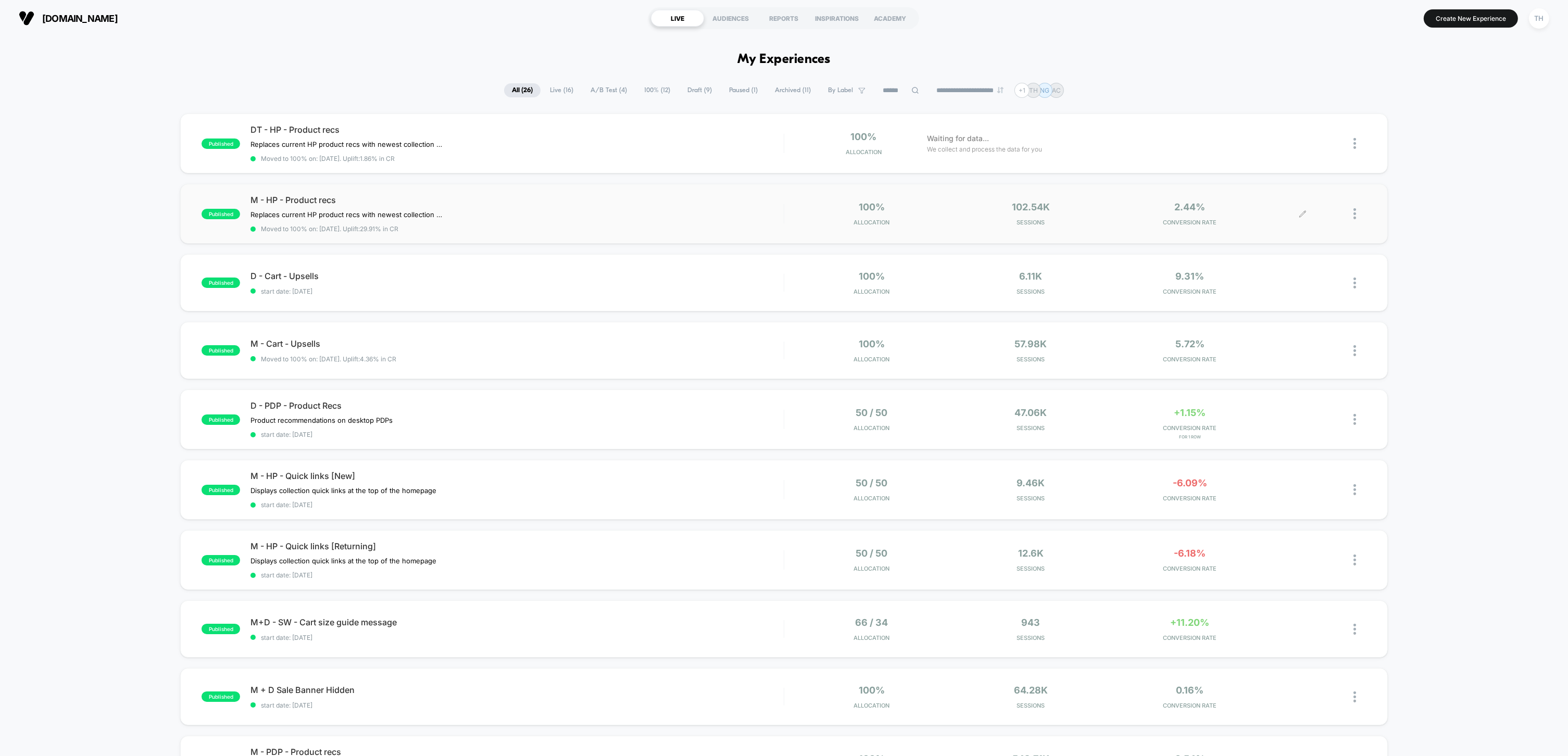
click at [1302, 212] on icon at bounding box center [1303, 214] width 6 height 6
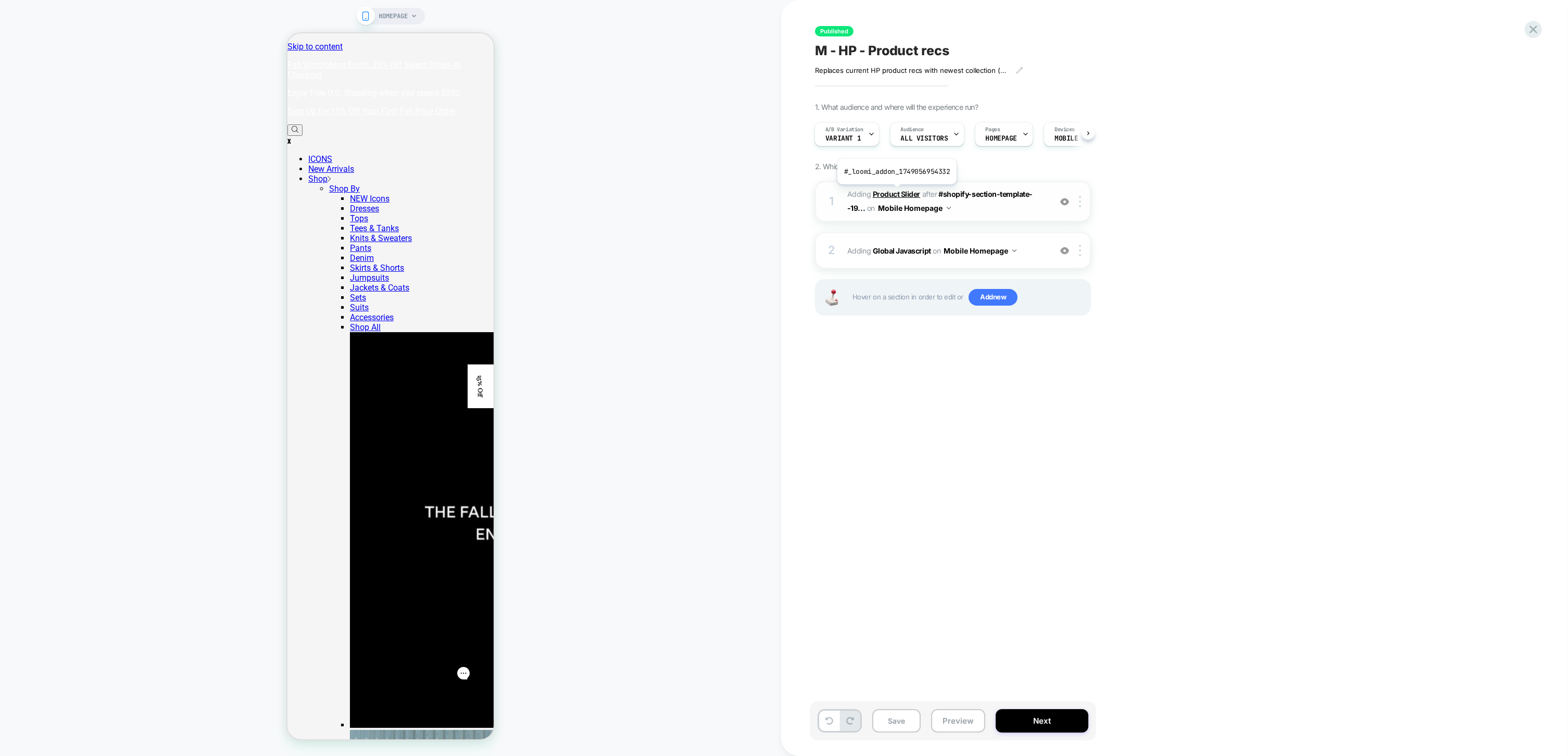
click at [896, 193] on b "Product Slider" at bounding box center [897, 194] width 47 height 9
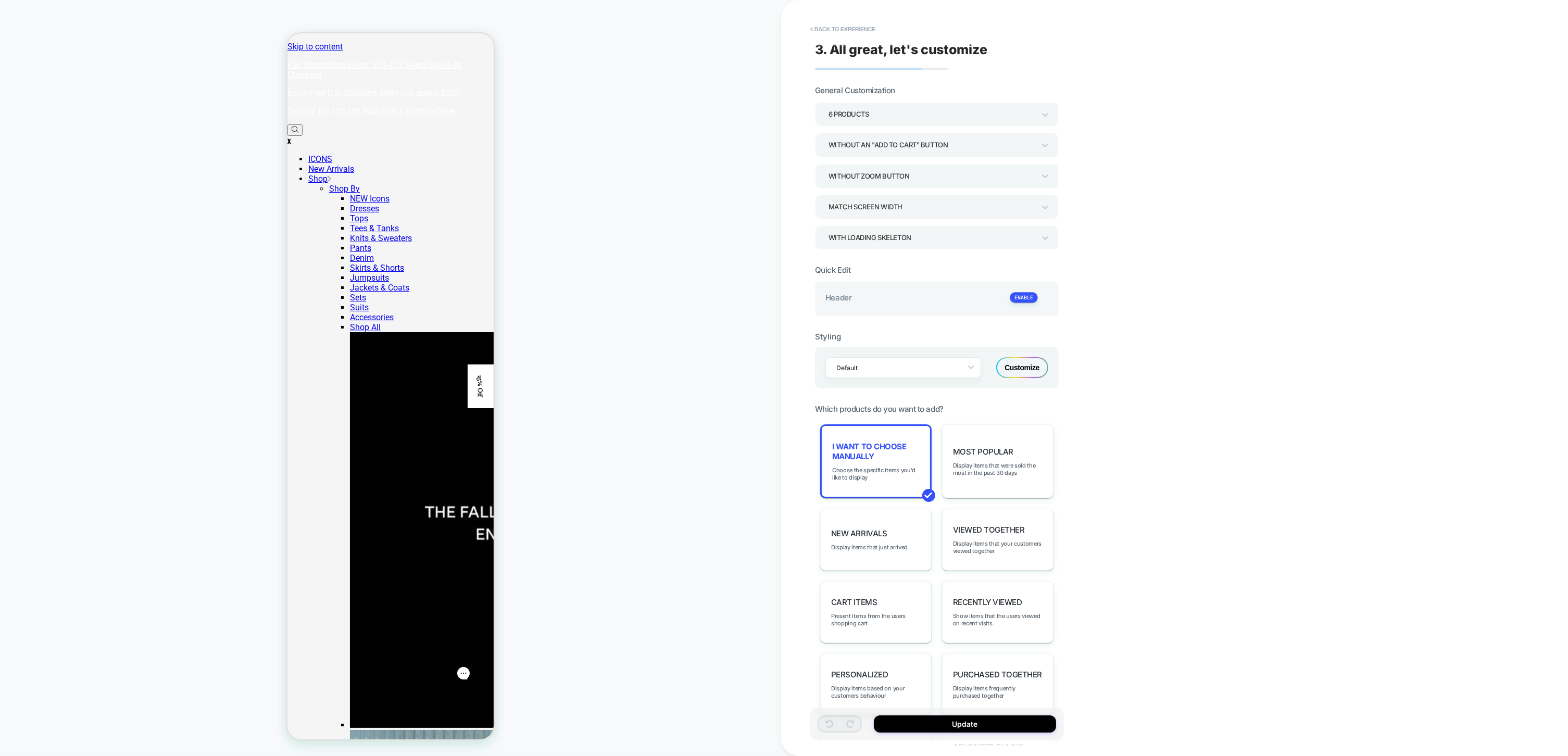
scroll to position [223, 0]
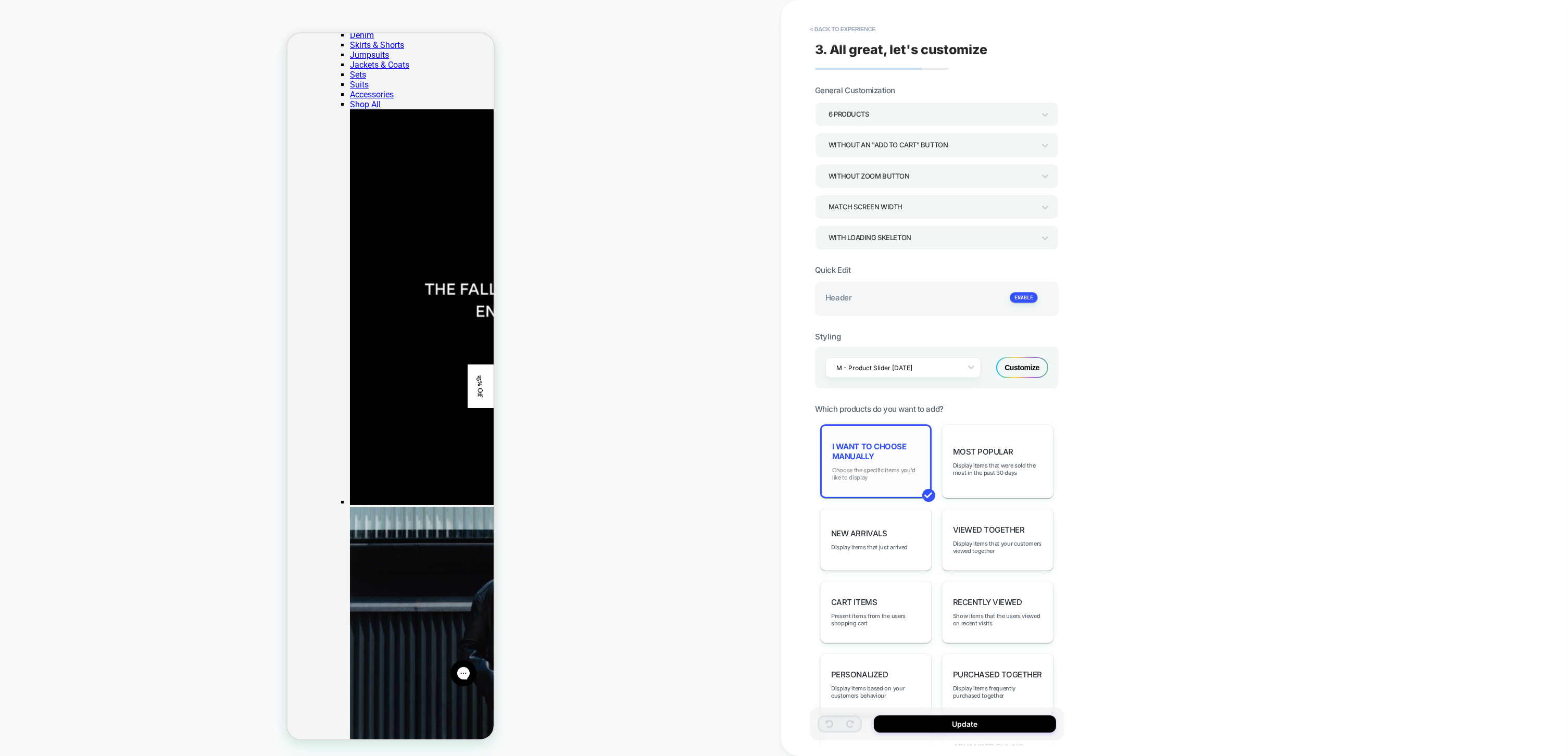
click at [889, 475] on span "Choose the specific items you'd like to display" at bounding box center [876, 474] width 88 height 15
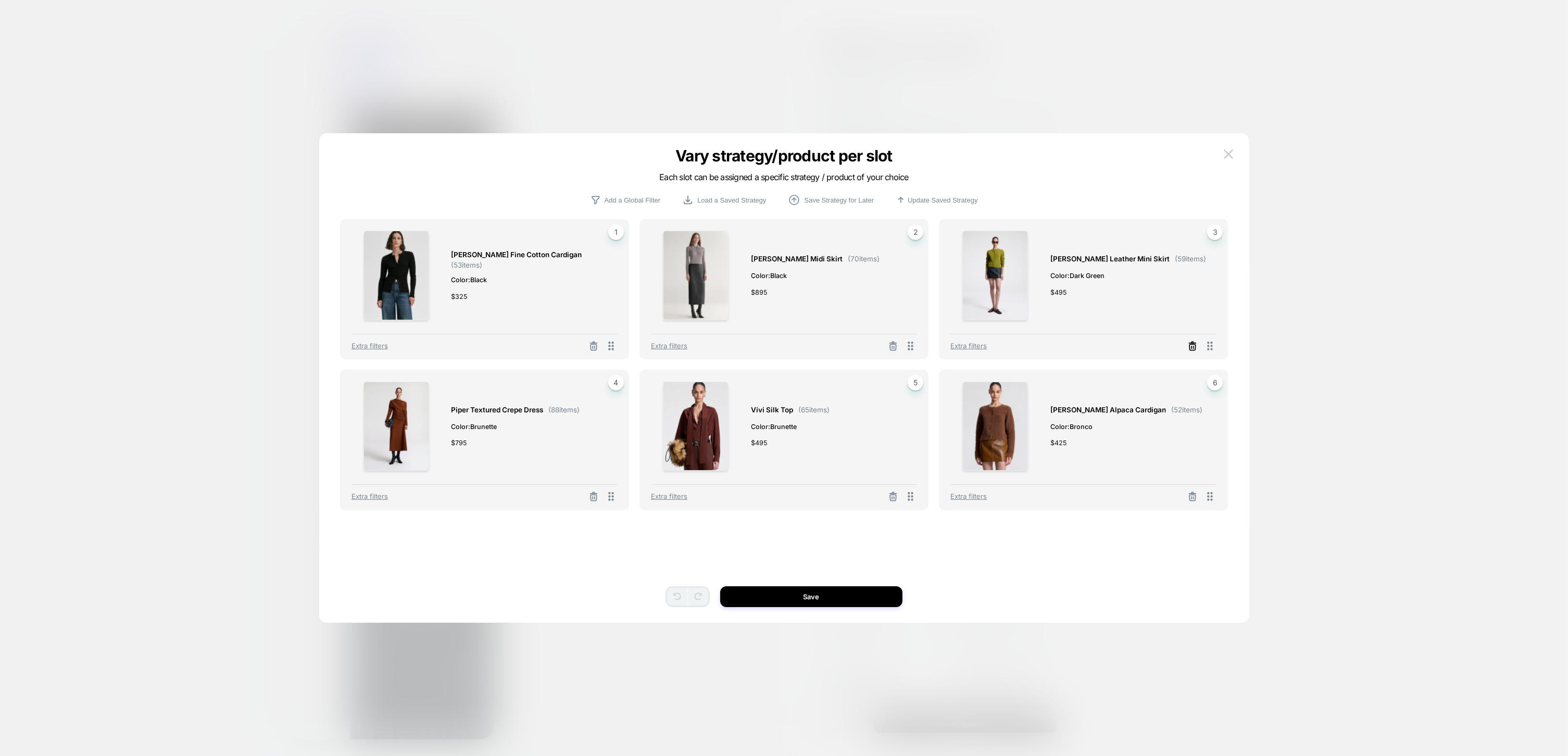
click at [1196, 345] on icon at bounding box center [1192, 346] width 10 height 10
click at [1068, 303] on button "Select Product" at bounding box center [1055, 300] width 57 height 19
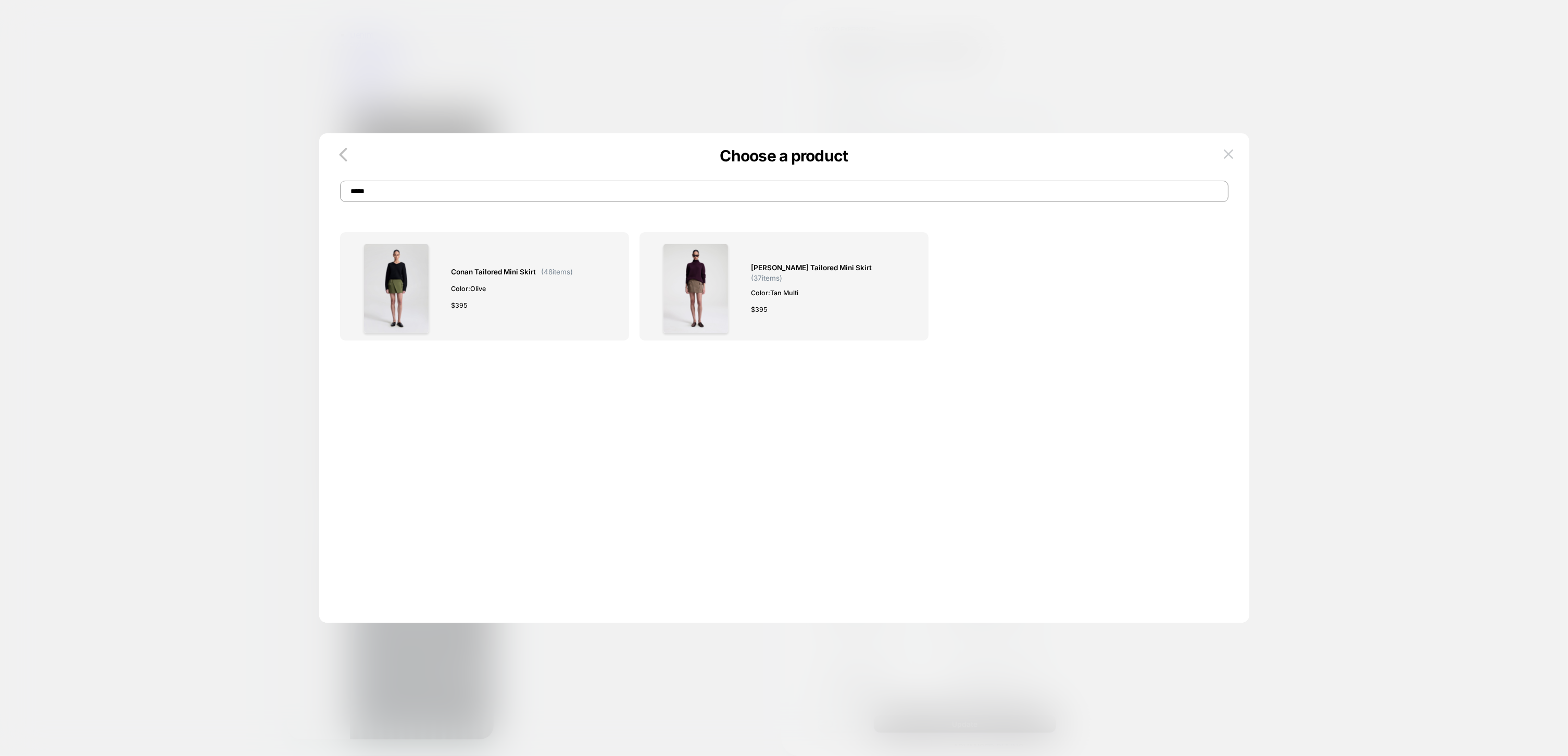
type input "*****"
click at [892, 294] on span "Color: Tan Multi" at bounding box center [829, 293] width 156 height 11
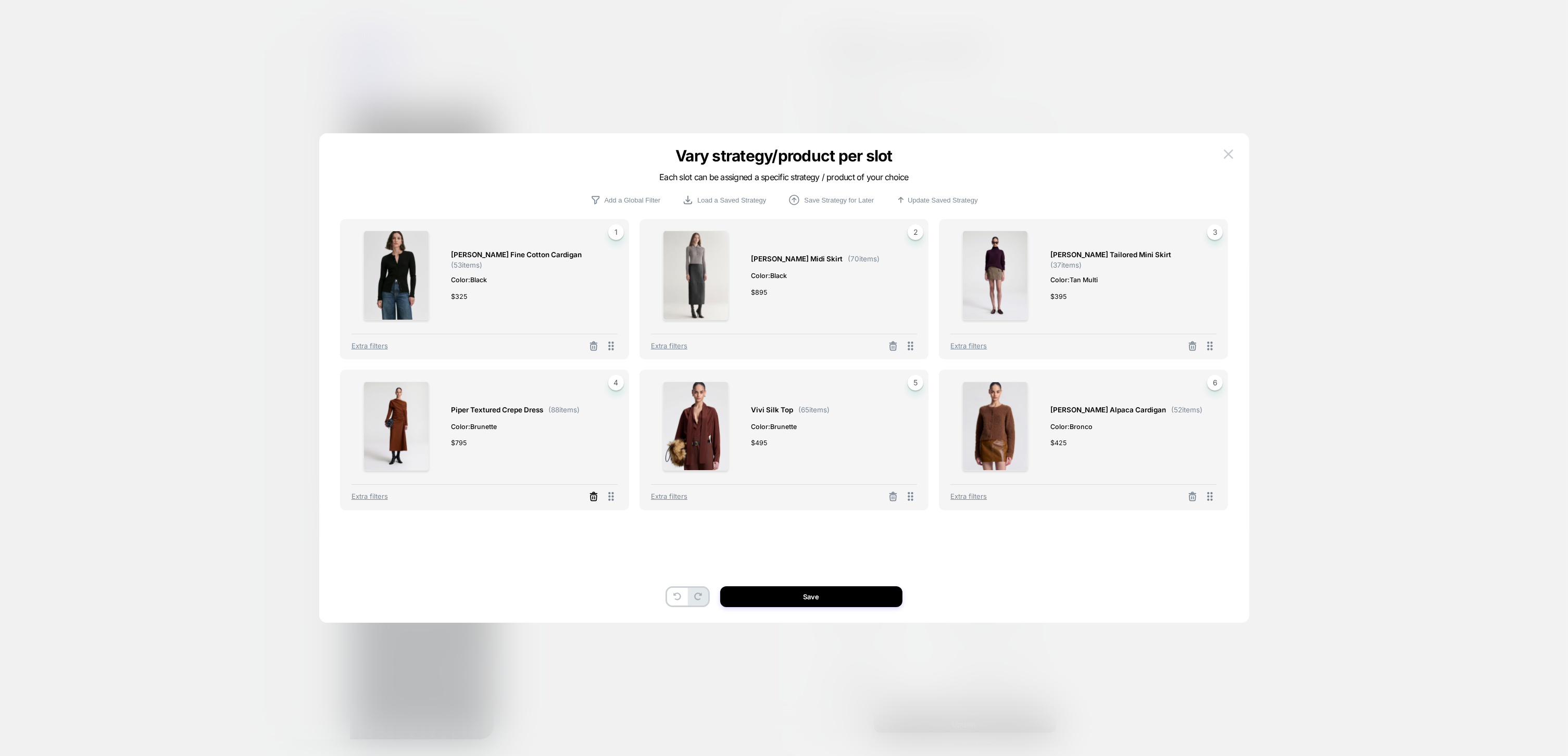
click at [589, 497] on icon at bounding box center [593, 497] width 10 height 10
click at [463, 452] on button "Select Product" at bounding box center [456, 451] width 57 height 19
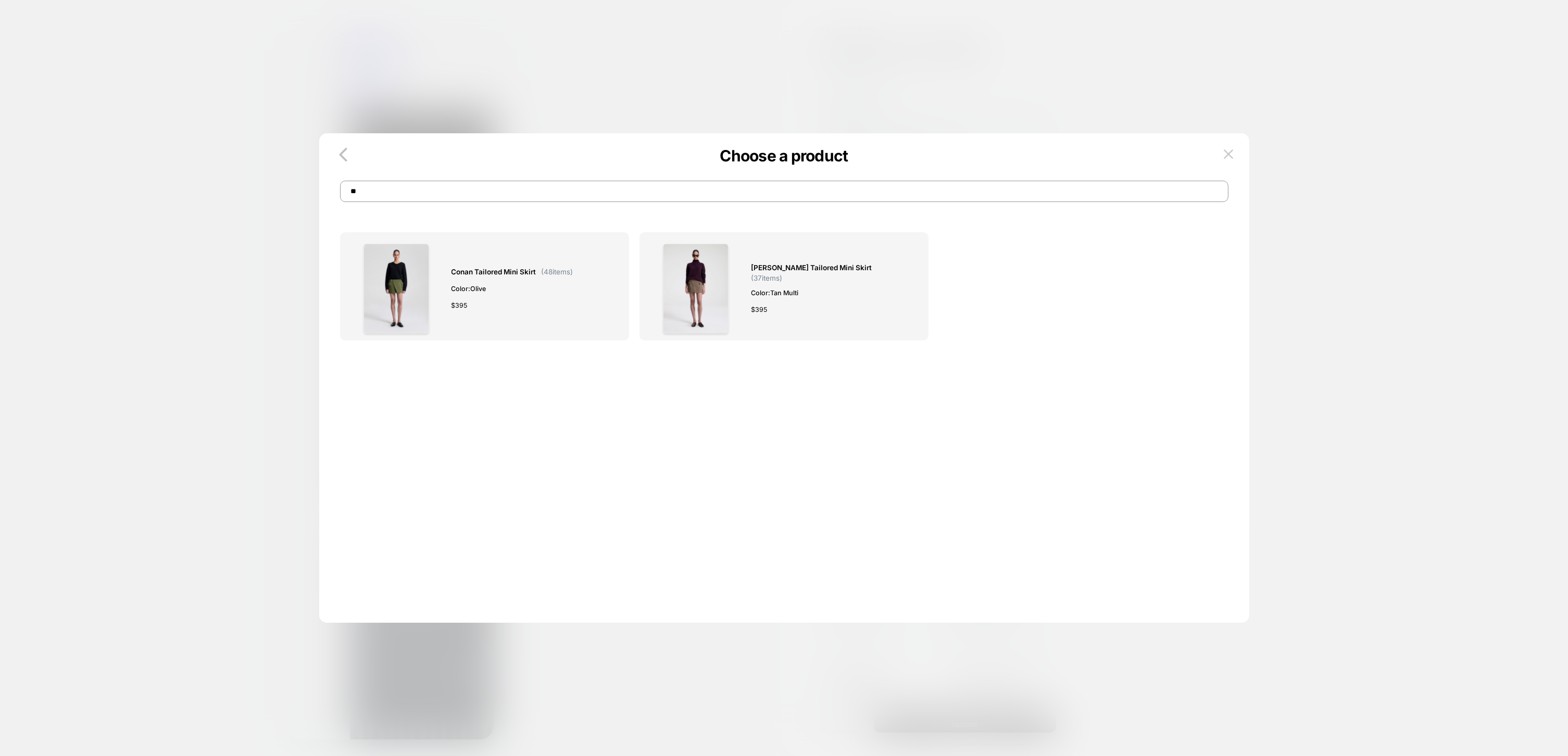
type input "*"
type input "*****"
click at [768, 311] on div "[PERSON_NAME] Jacket ( 88 items) Color: Tan Multi $ 695" at bounding box center [811, 288] width 119 height 89
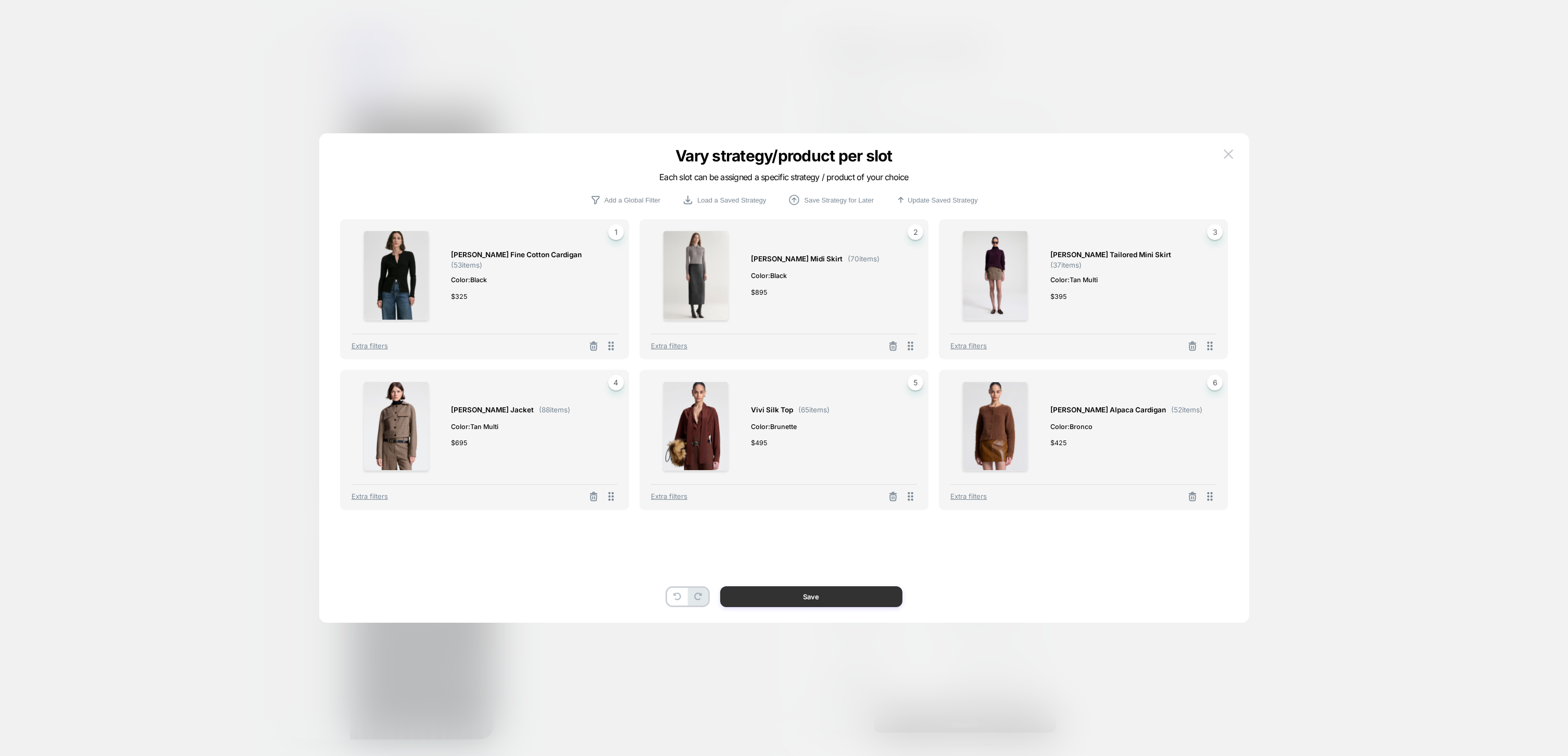
click at [788, 600] on button "Save" at bounding box center [811, 597] width 182 height 21
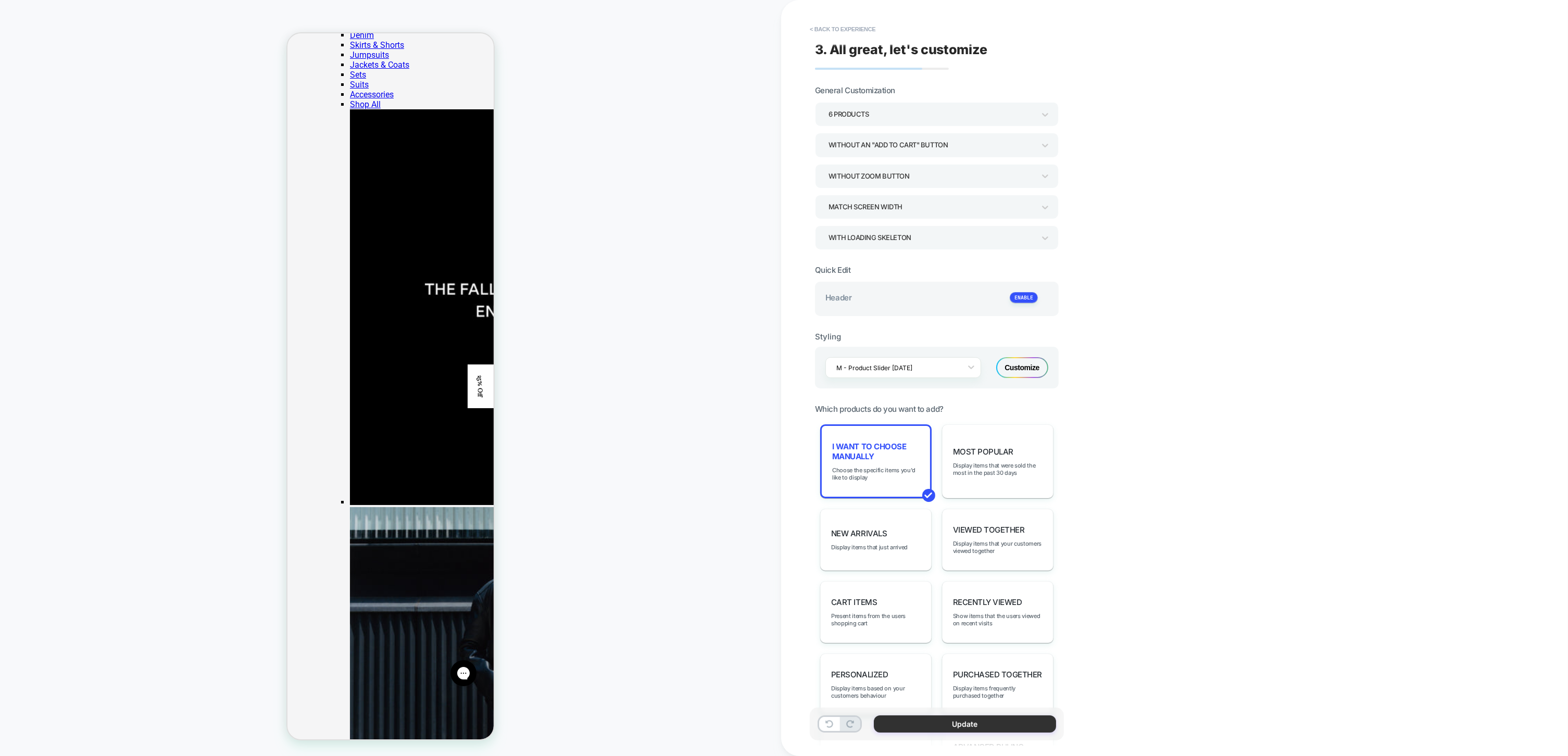
click at [967, 723] on button "Update" at bounding box center [965, 724] width 182 height 17
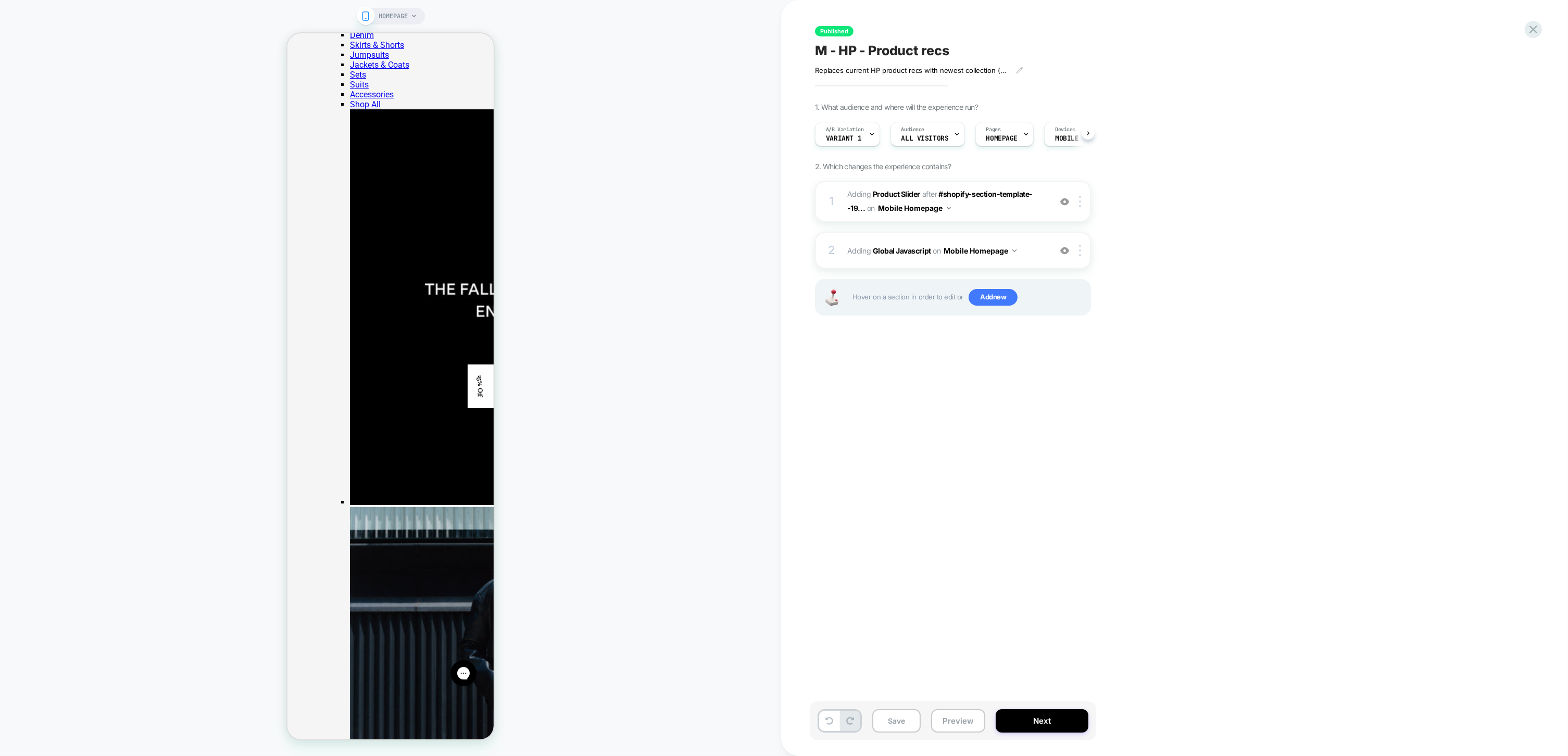
scroll to position [0, 1]
click at [1008, 725] on button "Next" at bounding box center [1042, 721] width 93 height 23
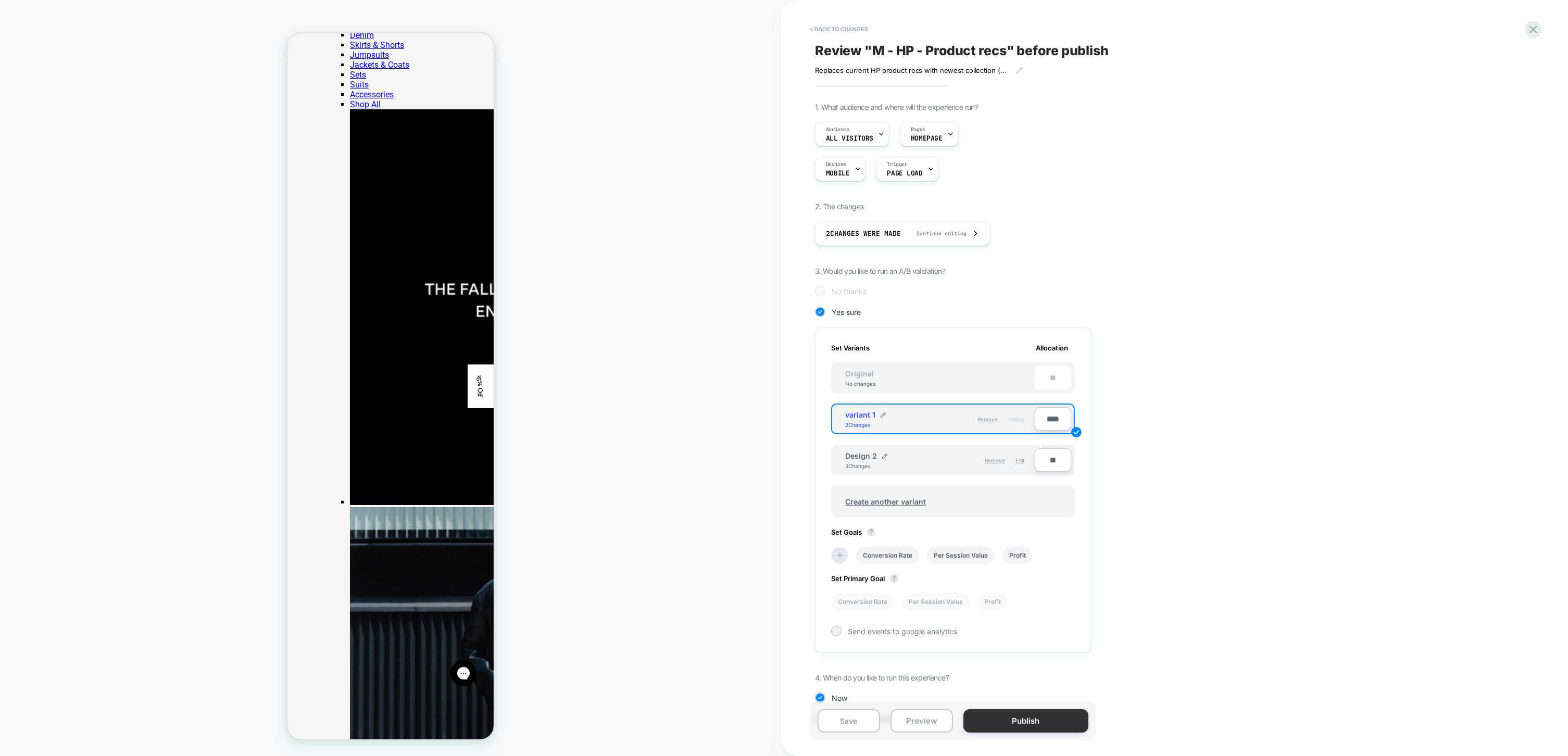
click at [1003, 726] on button "Publish" at bounding box center [1026, 721] width 125 height 23
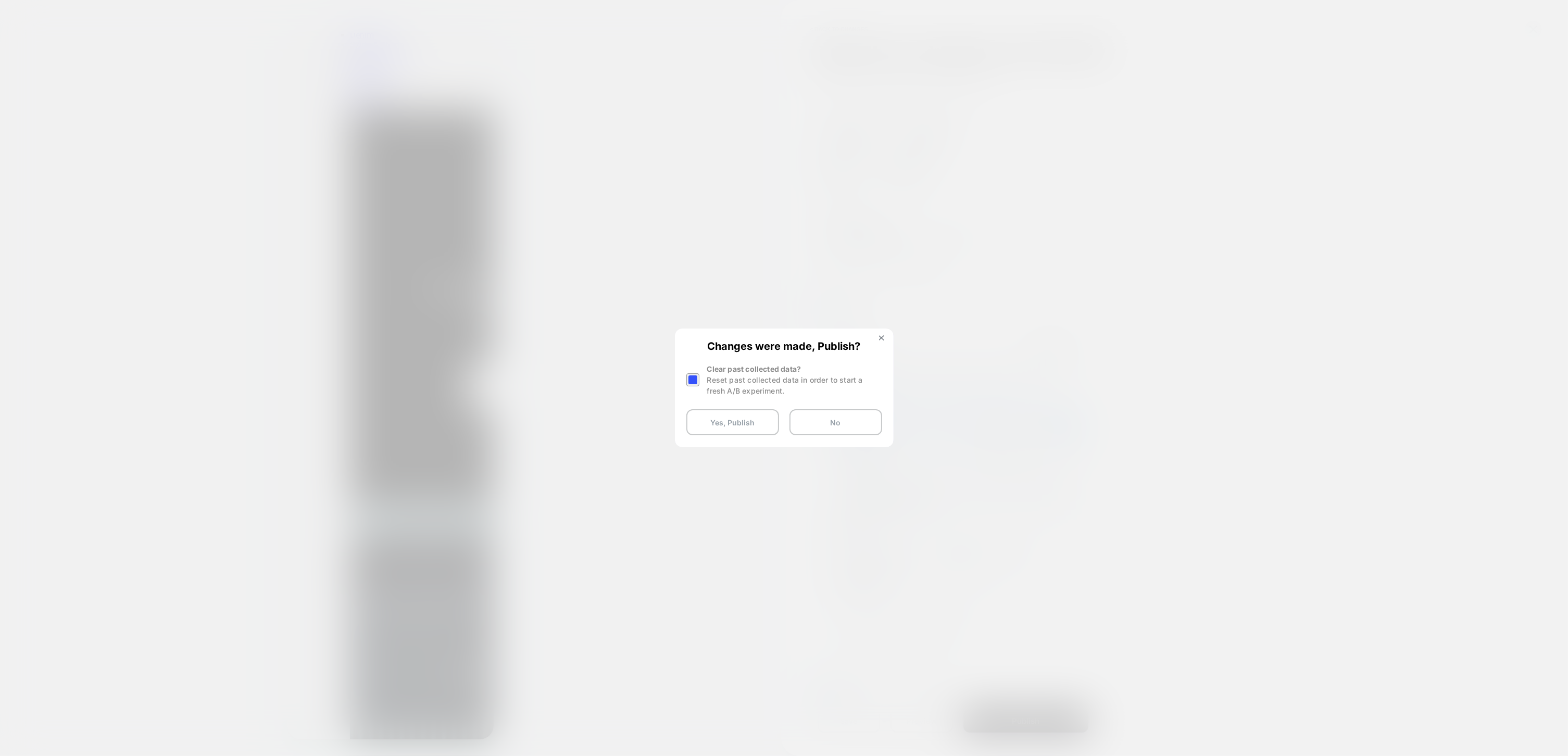
click at [690, 376] on div at bounding box center [693, 379] width 13 height 13
click at [710, 421] on button "Yes, Publish" at bounding box center [733, 422] width 93 height 26
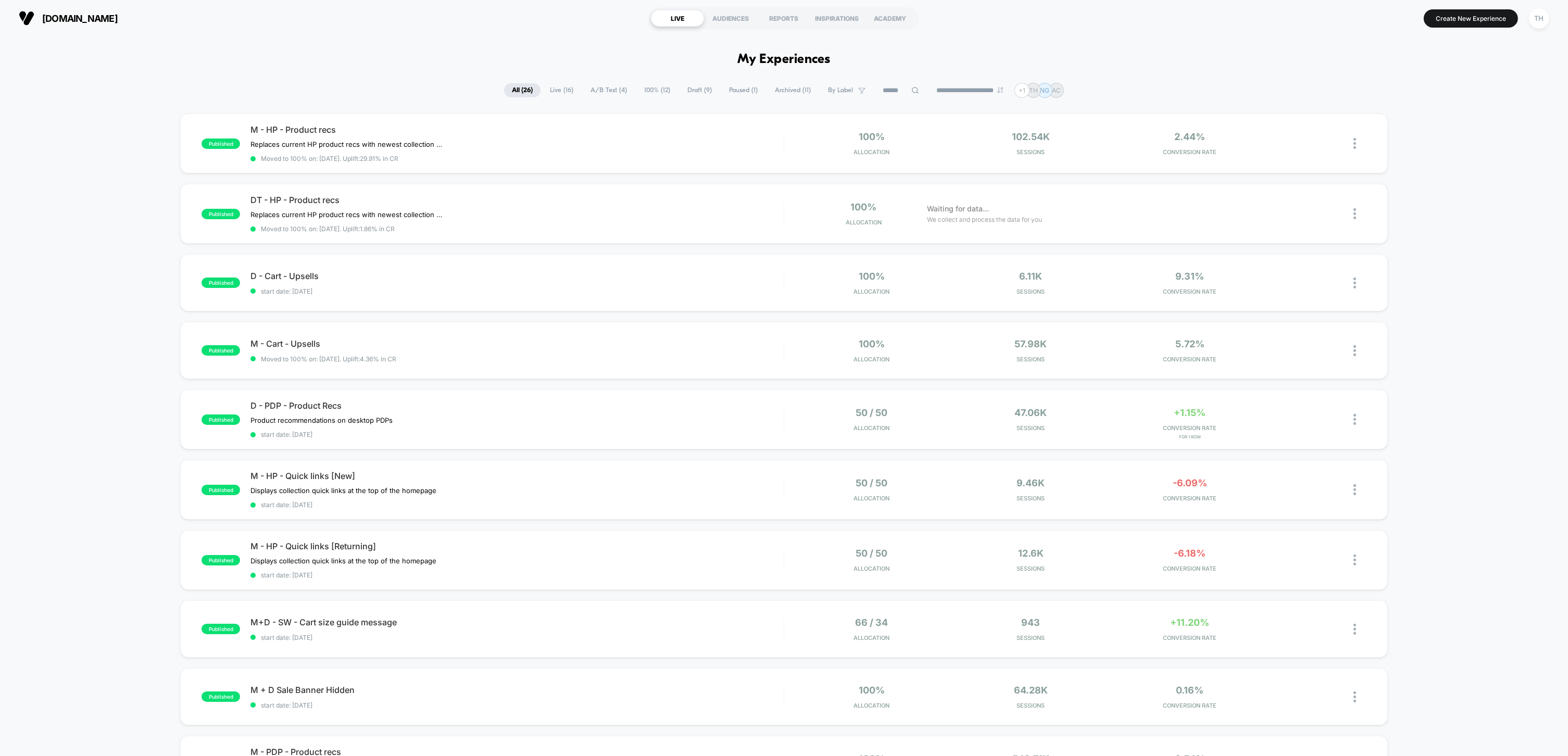
click at [13, 144] on div "published M - HP - Product recs Replaces current HP product recs with newest co…" at bounding box center [784, 548] width 1568 height 870
